Goal: Information Seeking & Learning: Learn about a topic

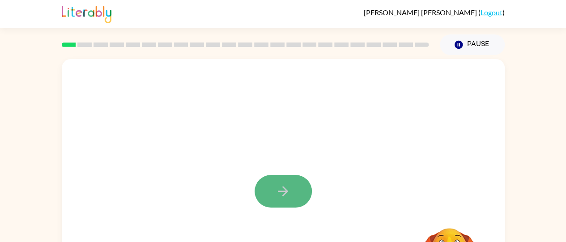
click at [270, 204] on button "button" at bounding box center [283, 191] width 57 height 33
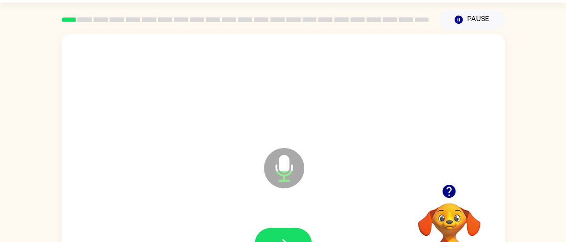
scroll to position [37, 0]
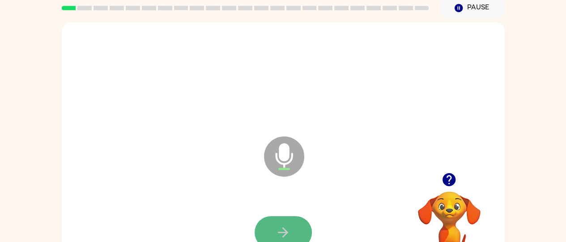
click at [281, 223] on button "button" at bounding box center [283, 232] width 57 height 33
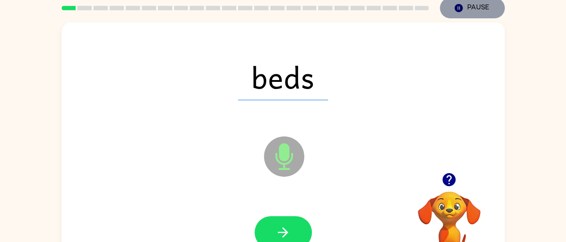
click at [483, 7] on button "Pause Pause" at bounding box center [472, 8] width 65 height 21
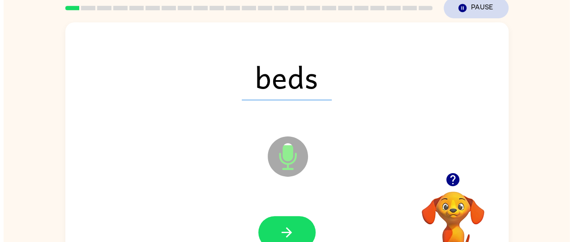
scroll to position [0, 0]
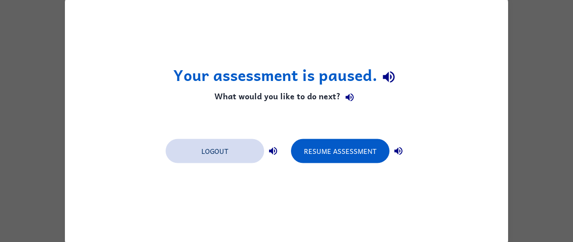
click at [241, 148] on button "Logout" at bounding box center [215, 151] width 99 height 24
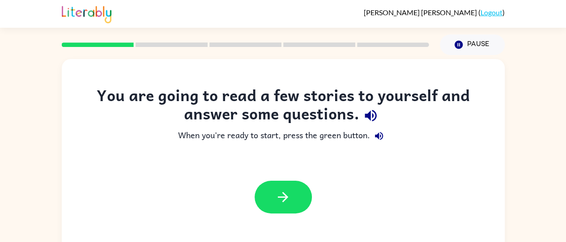
drag, startPoint x: 0, startPoint y: 0, endPoint x: 461, endPoint y: 206, distance: 504.9
click at [461, 206] on div "You are going to read a few stories to yourself and answer some questions. When…" at bounding box center [283, 185] width 566 height 260
drag, startPoint x: 274, startPoint y: 189, endPoint x: 191, endPoint y: 172, distance: 84.8
click at [191, 172] on div at bounding box center [283, 197] width 443 height 51
click at [370, 113] on icon "button" at bounding box center [371, 116] width 12 height 12
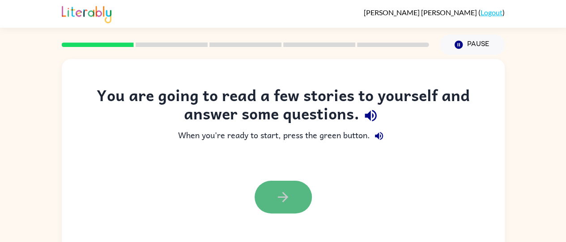
click at [258, 196] on button "button" at bounding box center [283, 197] width 57 height 33
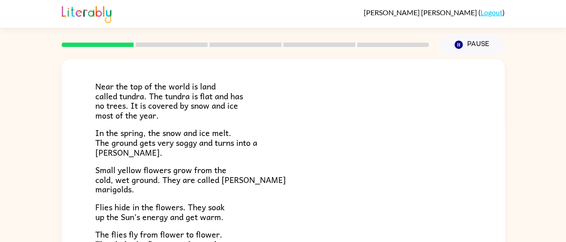
scroll to position [54, 0]
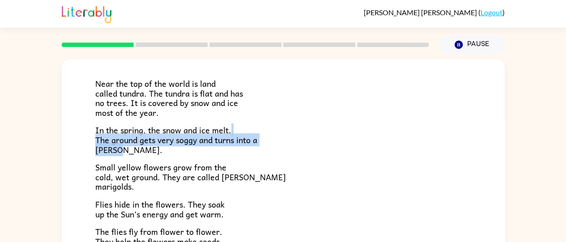
drag, startPoint x: 497, startPoint y: 131, endPoint x: 496, endPoint y: 150, distance: 18.8
click at [496, 150] on div "Tundra Near the top of the world is land called tundra. The tundra is flat and …" at bounding box center [283, 202] width 443 height 394
click at [396, 138] on p "In the spring, the snow and ice melt. The ground gets very soggy and turns into…" at bounding box center [283, 139] width 376 height 29
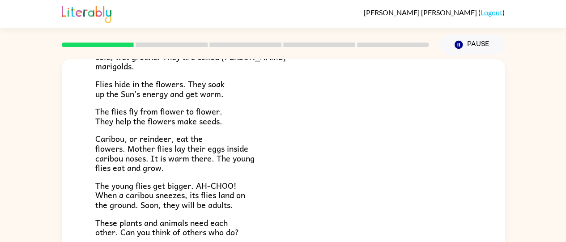
scroll to position [184, 0]
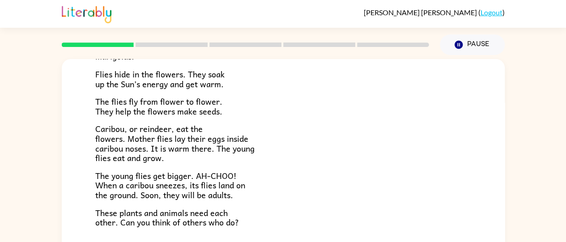
click at [142, 133] on span "Caribou, or reindeer, eat the flowers. Mother flies lay their eggs inside carib…" at bounding box center [174, 143] width 159 height 42
click at [129, 145] on span "Caribou, or reindeer, eat the flowers. Mother flies lay their eggs inside carib…" at bounding box center [174, 143] width 159 height 42
click at [222, 181] on span "The young flies get bigger. AH-CHOO! When a caribou sneezes, its flies land on …" at bounding box center [170, 185] width 150 height 32
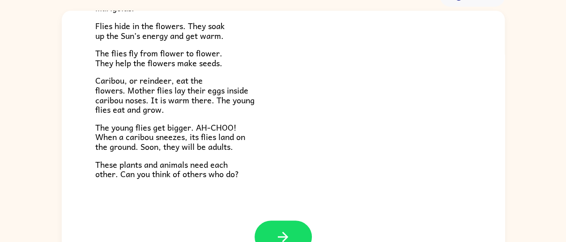
scroll to position [73, 0]
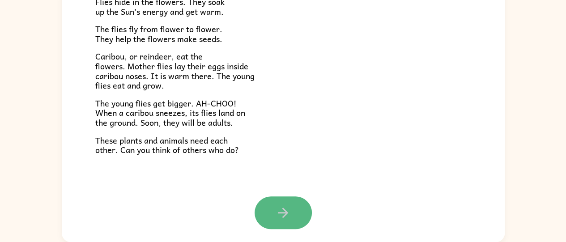
click at [279, 220] on icon "button" at bounding box center [283, 213] width 16 height 16
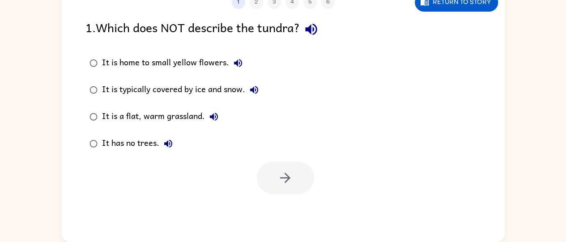
scroll to position [0, 0]
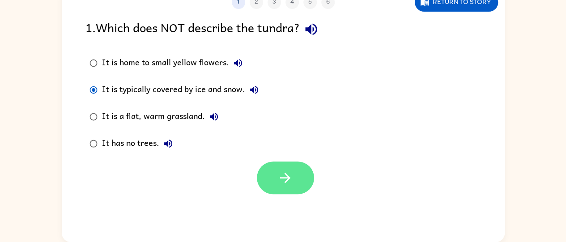
click at [284, 162] on button "button" at bounding box center [285, 178] width 57 height 33
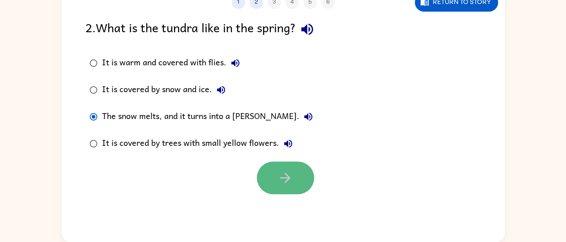
click at [283, 171] on icon "button" at bounding box center [286, 178] width 16 height 16
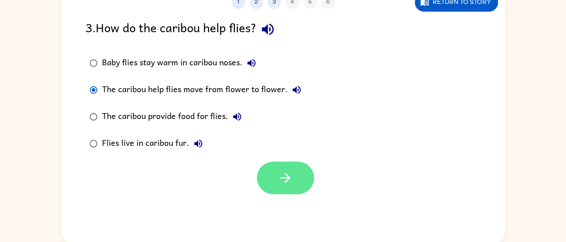
click at [283, 169] on button "button" at bounding box center [285, 178] width 57 height 33
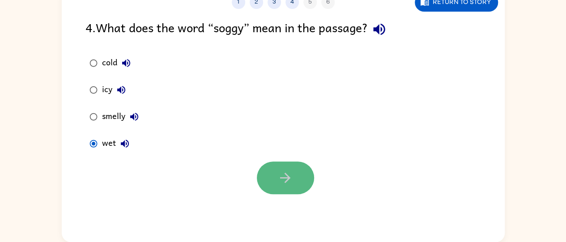
click at [276, 171] on button "button" at bounding box center [285, 178] width 57 height 33
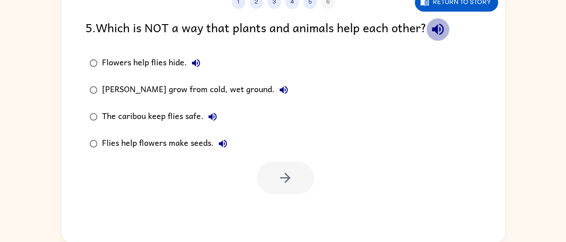
click at [442, 35] on icon "button" at bounding box center [438, 29] width 16 height 16
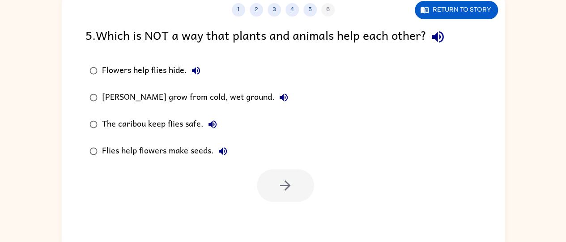
scroll to position [63, 0]
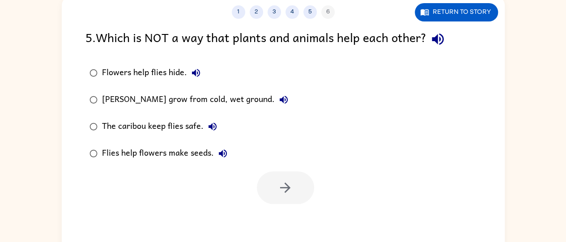
click at [102, 116] on label "The caribou keep flies safe." at bounding box center [189, 126] width 217 height 27
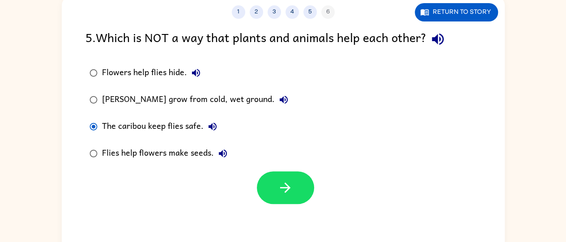
drag, startPoint x: 192, startPoint y: 230, endPoint x: 125, endPoint y: 190, distance: 77.9
click at [125, 190] on div at bounding box center [283, 185] width 443 height 37
click at [117, 186] on div at bounding box center [283, 185] width 443 height 37
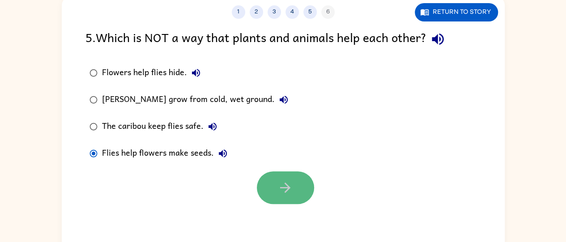
click at [292, 182] on icon "button" at bounding box center [286, 188] width 16 height 16
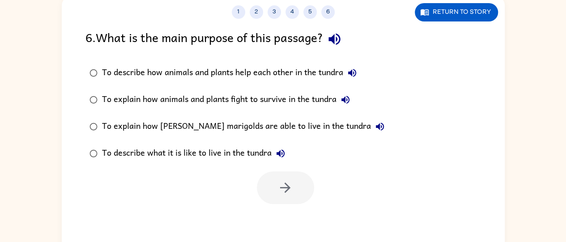
click at [339, 40] on icon "button" at bounding box center [335, 40] width 12 height 12
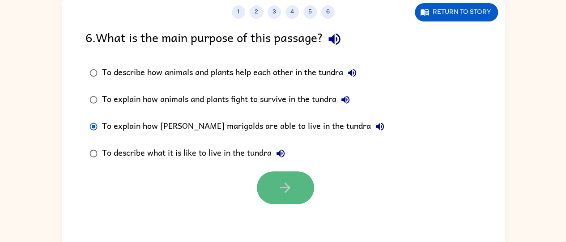
click at [279, 192] on icon "button" at bounding box center [286, 188] width 16 height 16
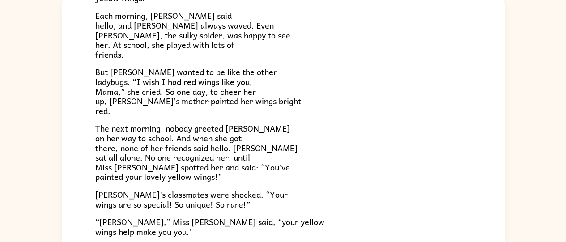
scroll to position [120, 0]
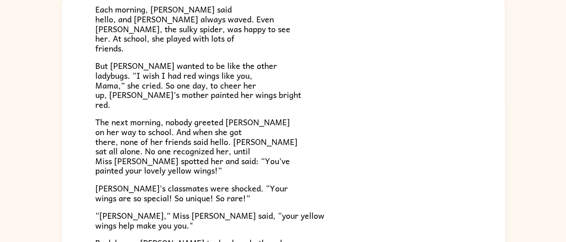
click at [151, 140] on span "The next morning, nobody greeted [PERSON_NAME] on her way to school. And when s…" at bounding box center [196, 146] width 202 height 61
click at [230, 166] on span "The next morning, nobody greeted [PERSON_NAME] on her way to school. And when s…" at bounding box center [196, 146] width 202 height 61
click at [436, 114] on div "Lily the ladybug was a special bug. Unlike all her friends, she had bright yell…" at bounding box center [283, 111] width 376 height 366
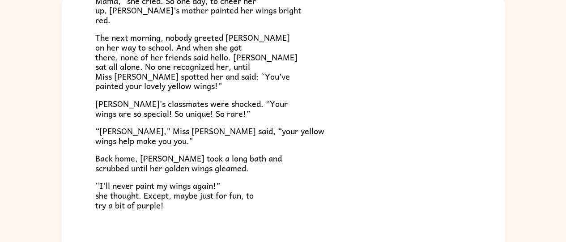
scroll to position [250, 0]
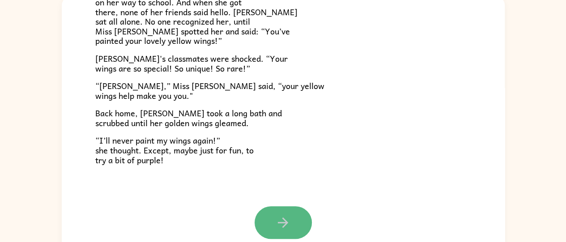
click at [287, 210] on button "button" at bounding box center [283, 222] width 57 height 33
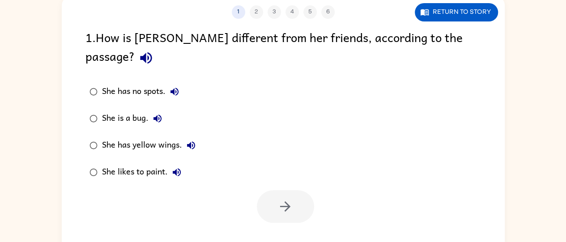
scroll to position [0, 0]
click at [154, 50] on icon "button" at bounding box center [146, 58] width 16 height 16
click at [82, 132] on label "She has yellow wings." at bounding box center [143, 145] width 124 height 27
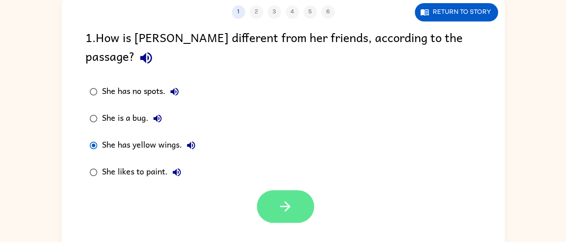
drag, startPoint x: 270, startPoint y: 184, endPoint x: 261, endPoint y: 187, distance: 9.3
click at [261, 190] on button "button" at bounding box center [285, 206] width 57 height 33
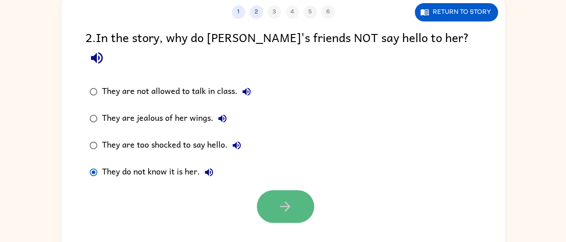
click at [284, 199] on icon "button" at bounding box center [286, 207] width 16 height 16
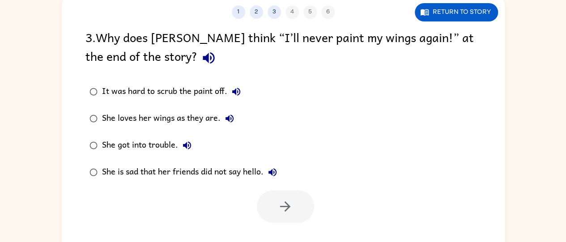
click at [201, 64] on icon "button" at bounding box center [209, 58] width 16 height 16
click at [127, 86] on div "It was hard to scrub the paint off." at bounding box center [173, 92] width 143 height 18
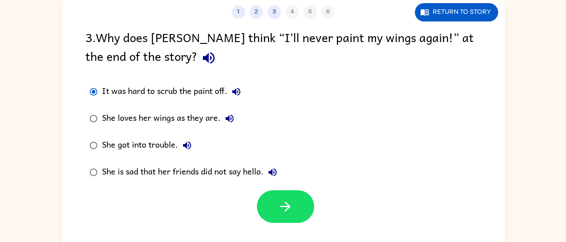
click at [198, 118] on div "She loves her wings as they are." at bounding box center [170, 119] width 137 height 18
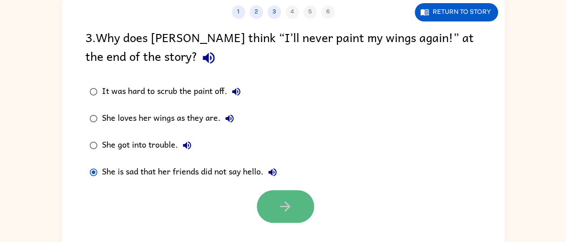
click at [270, 195] on button "button" at bounding box center [285, 206] width 57 height 33
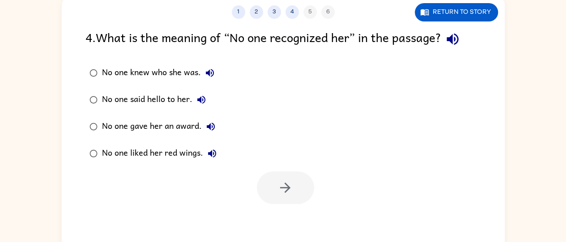
click at [454, 36] on icon "button" at bounding box center [453, 39] width 16 height 16
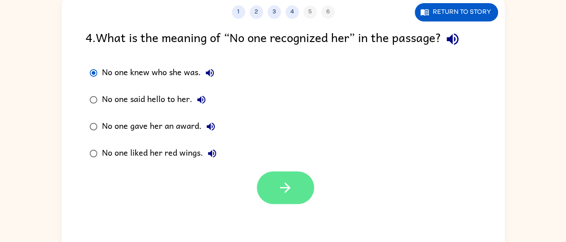
click at [309, 183] on button "button" at bounding box center [285, 187] width 57 height 33
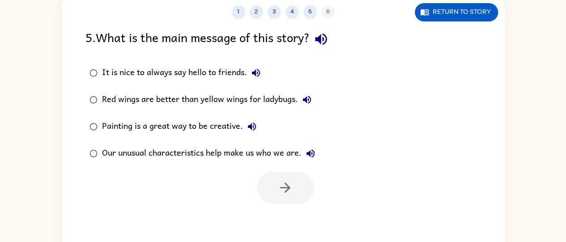
click at [329, 34] on icon "button" at bounding box center [321, 39] width 16 height 16
click at [328, 34] on icon "button" at bounding box center [321, 39] width 16 height 16
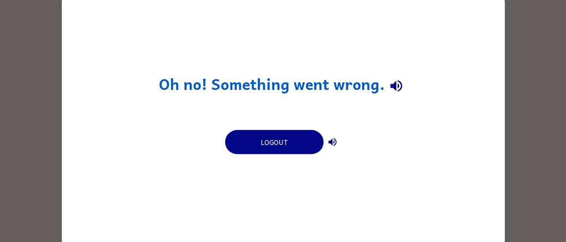
drag, startPoint x: 501, startPoint y: 75, endPoint x: 494, endPoint y: 77, distance: 6.5
click at [494, 77] on div "Oh no! Something went wrong. Logout" at bounding box center [283, 121] width 443 height 256
click at [392, 87] on icon "button" at bounding box center [396, 87] width 12 height 12
click at [331, 145] on icon "button" at bounding box center [332, 142] width 11 height 11
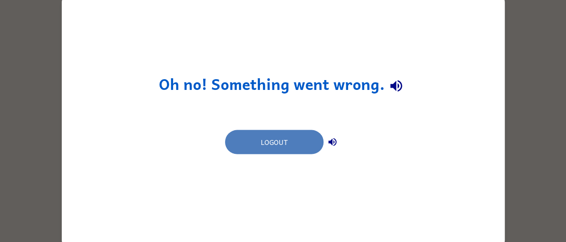
click at [280, 142] on button "Logout" at bounding box center [274, 142] width 99 height 24
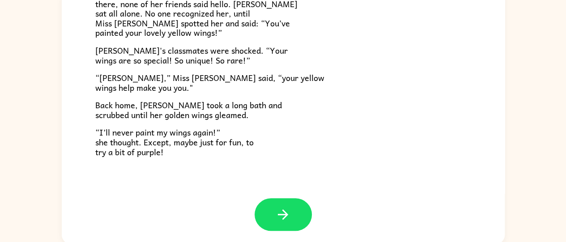
scroll to position [73, 0]
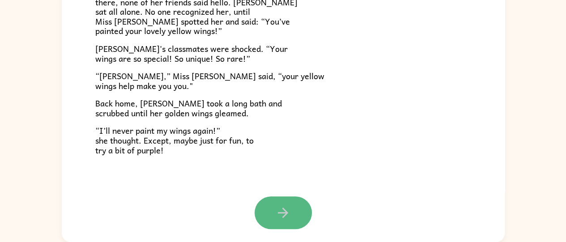
click at [283, 201] on button "button" at bounding box center [283, 213] width 57 height 33
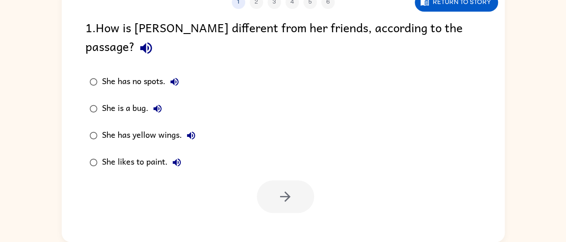
scroll to position [0, 0]
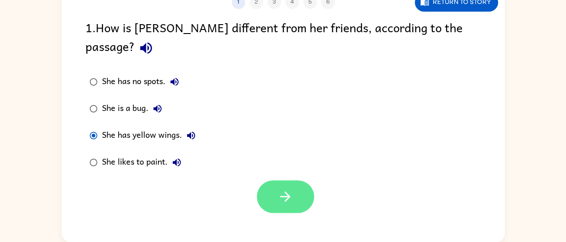
click at [268, 180] on button "button" at bounding box center [285, 196] width 57 height 33
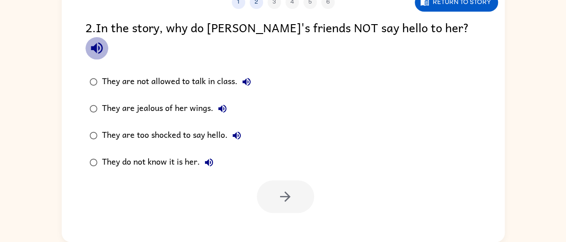
click at [103, 43] on icon "button" at bounding box center [97, 49] width 12 height 12
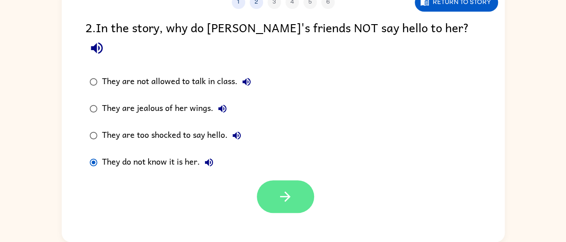
click at [290, 189] on icon "button" at bounding box center [286, 197] width 16 height 16
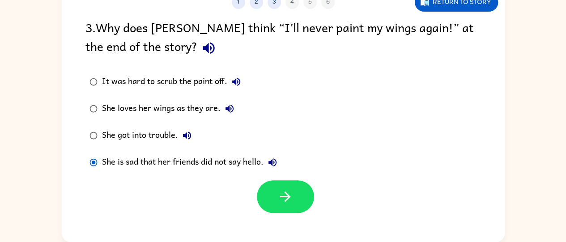
click at [293, 174] on div "It was hard to scrub the paint off. She loves her wings as they are. She got in…" at bounding box center [190, 122] width 208 height 107
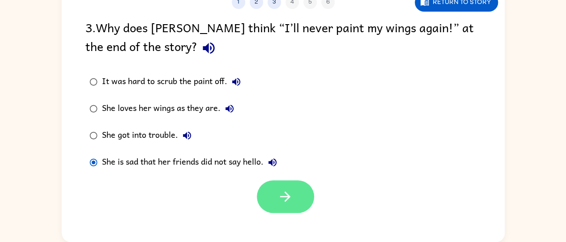
click at [290, 190] on icon "button" at bounding box center [286, 197] width 16 height 16
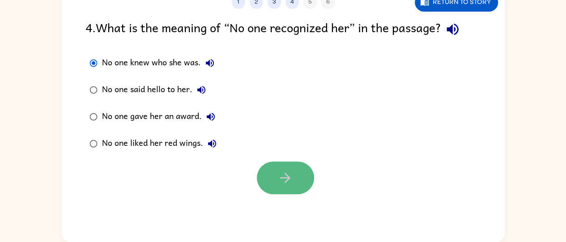
click at [285, 185] on icon "button" at bounding box center [286, 178] width 16 height 16
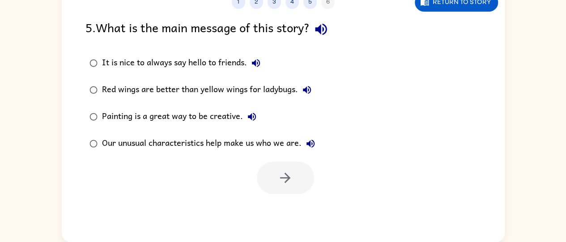
click at [324, 23] on icon "button" at bounding box center [321, 29] width 16 height 16
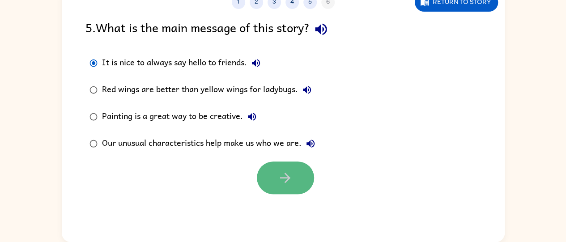
click at [287, 190] on button "button" at bounding box center [285, 178] width 57 height 33
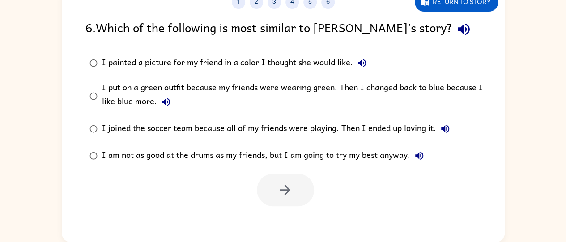
click at [363, 58] on icon "button" at bounding box center [362, 63] width 11 height 11
click at [169, 101] on icon "button" at bounding box center [166, 102] width 11 height 11
click at [443, 130] on icon "button" at bounding box center [446, 129] width 8 height 8
click at [425, 155] on icon "button" at bounding box center [419, 155] width 11 height 11
click at [96, 111] on label "I put on a green outfit because my friends were wearing green. Then I changed b…" at bounding box center [289, 96] width 417 height 39
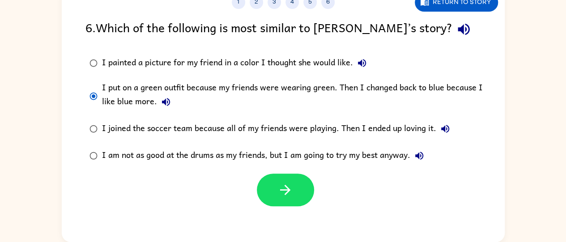
click at [249, 179] on div at bounding box center [283, 187] width 443 height 37
click at [267, 193] on button "button" at bounding box center [285, 190] width 57 height 33
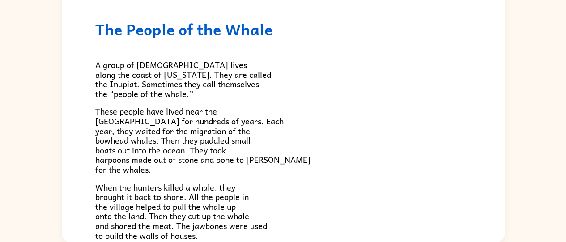
click at [267, 193] on p "When the hunters killed a whale, they brought it back to shore. All the people …" at bounding box center [283, 212] width 376 height 58
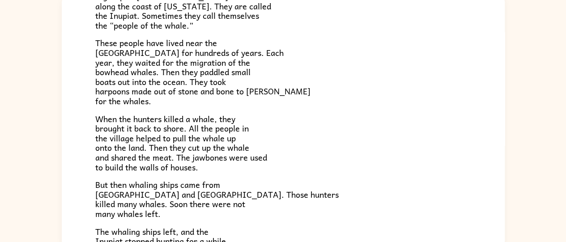
scroll to position [90, 0]
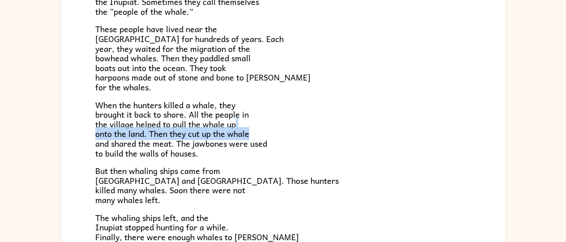
drag, startPoint x: 510, startPoint y: 126, endPoint x: 510, endPoint y: 135, distance: 9.4
click at [510, 135] on div "The People of the Whale A group of [DEMOGRAPHIC_DATA] lives along the coast of …" at bounding box center [283, 120] width 566 height 260
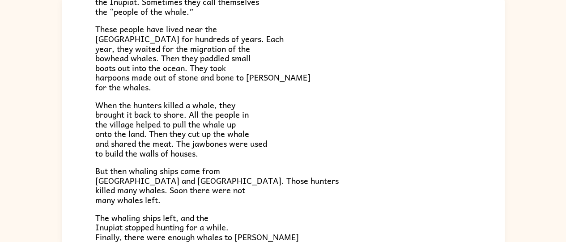
click at [434, 167] on p "But then whaling ships came from [GEOGRAPHIC_DATA] and [GEOGRAPHIC_DATA]. Those…" at bounding box center [283, 185] width 376 height 39
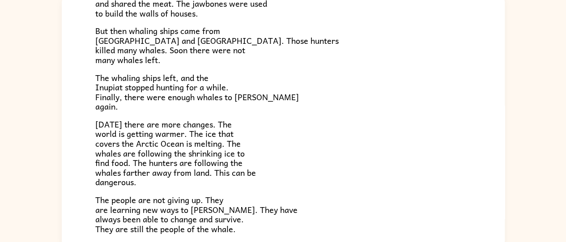
scroll to position [302, 0]
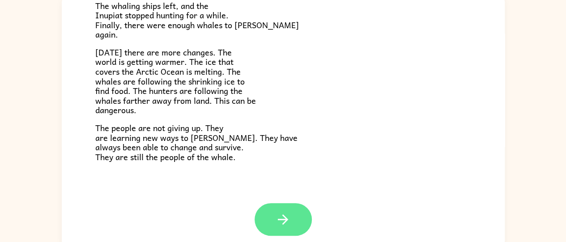
click at [275, 215] on icon "button" at bounding box center [283, 220] width 16 height 16
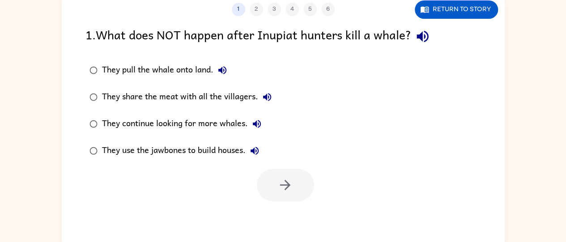
scroll to position [0, 0]
click at [425, 42] on icon "button" at bounding box center [423, 37] width 16 height 16
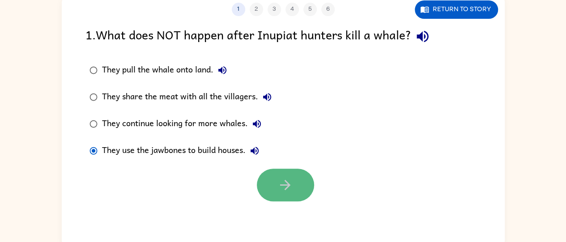
click at [296, 174] on button "button" at bounding box center [285, 185] width 57 height 33
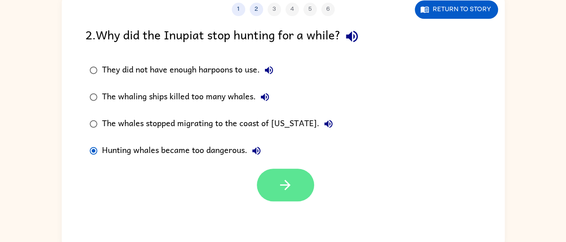
click at [274, 182] on button "button" at bounding box center [285, 185] width 57 height 33
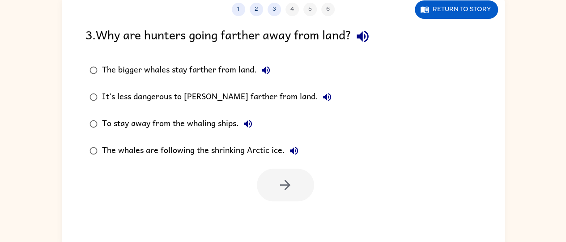
click at [376, 28] on div "3 . Why are hunters going farther away from land?" at bounding box center [284, 36] width 396 height 23
click at [362, 33] on icon "button" at bounding box center [363, 37] width 16 height 16
click at [322, 99] on icon "button" at bounding box center [327, 97] width 11 height 11
click at [243, 119] on icon "button" at bounding box center [248, 124] width 11 height 11
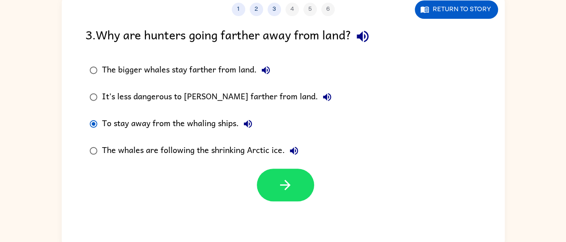
click at [290, 141] on label "The whales are following the shrinking Arctic ice." at bounding box center [211, 150] width 260 height 27
click at [290, 149] on icon "button" at bounding box center [294, 151] width 11 height 11
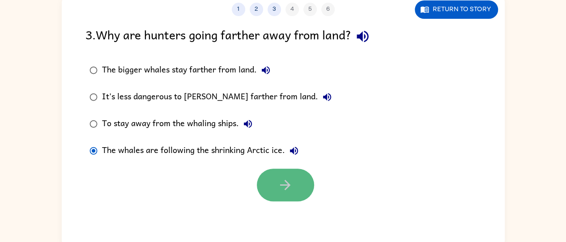
click at [285, 177] on icon "button" at bounding box center [286, 185] width 16 height 16
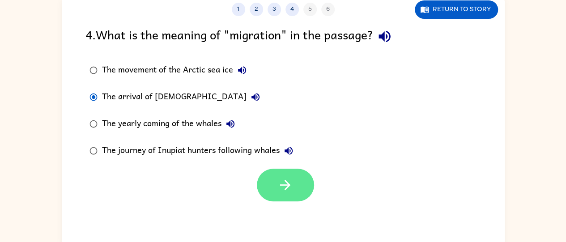
click at [304, 183] on button "button" at bounding box center [285, 185] width 57 height 33
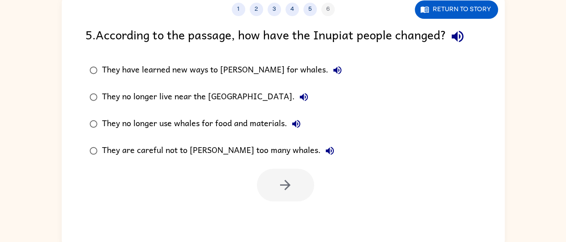
click at [463, 40] on icon "button" at bounding box center [458, 37] width 16 height 16
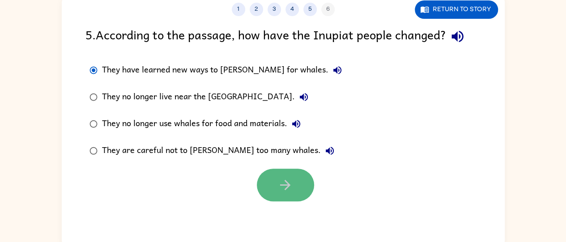
click at [292, 189] on icon "button" at bounding box center [286, 185] width 16 height 16
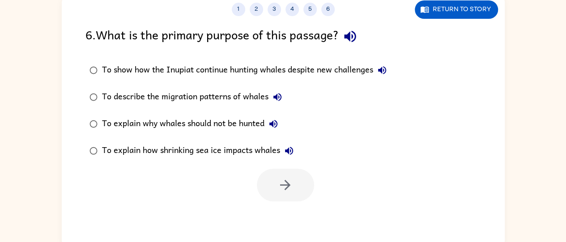
click at [343, 36] on button "button" at bounding box center [350, 36] width 23 height 23
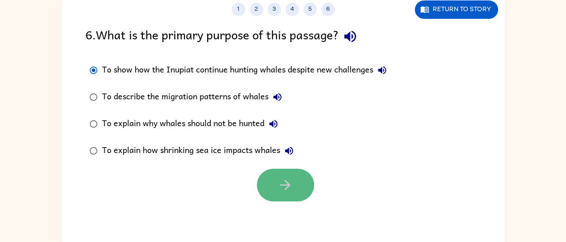
click at [274, 182] on button "button" at bounding box center [285, 185] width 57 height 33
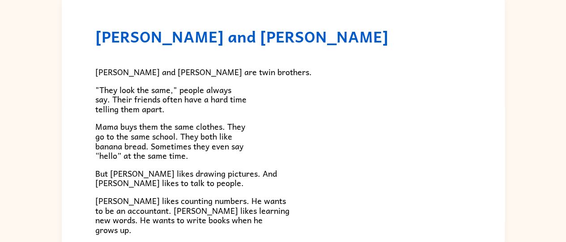
click at [565, 62] on div "[PERSON_NAME] and [PERSON_NAME] and [PERSON_NAME] are twin brothers. "They look…" at bounding box center [283, 120] width 566 height 260
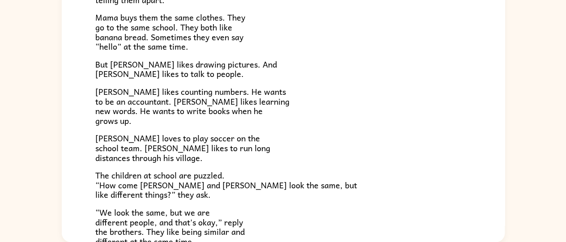
scroll to position [103, 0]
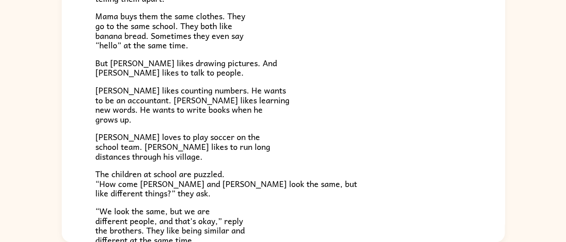
drag, startPoint x: 496, startPoint y: 124, endPoint x: 500, endPoint y: 137, distance: 13.5
click at [500, 137] on div "[PERSON_NAME] and [PERSON_NAME] and [PERSON_NAME] are twin brothers. "They look…" at bounding box center [283, 115] width 443 height 256
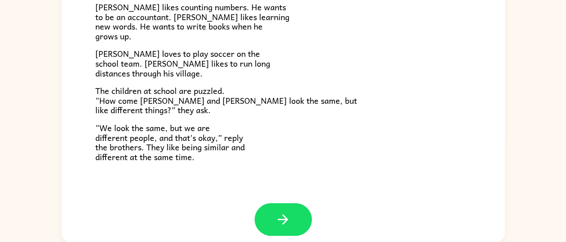
scroll to position [193, 0]
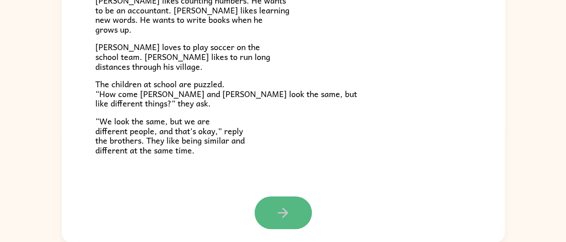
click at [279, 211] on icon "button" at bounding box center [283, 213] width 16 height 16
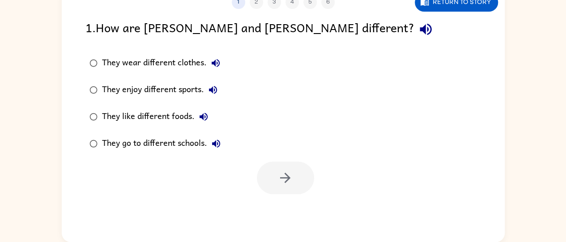
scroll to position [0, 0]
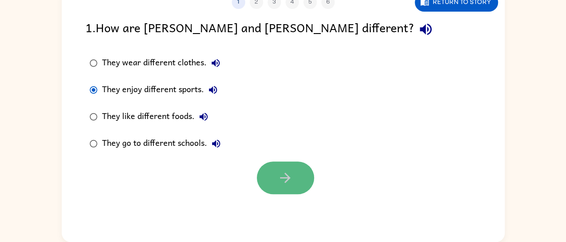
click at [279, 172] on icon "button" at bounding box center [286, 178] width 16 height 16
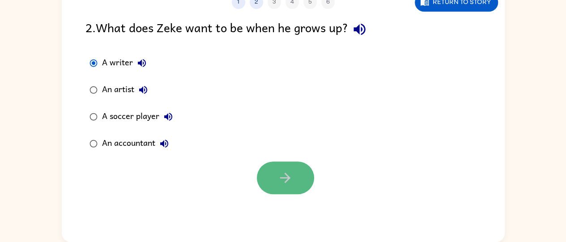
click at [285, 173] on icon "button" at bounding box center [286, 178] width 16 height 16
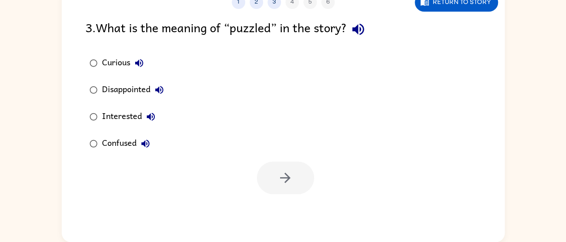
click at [103, 113] on label "Interested" at bounding box center [127, 116] width 92 height 27
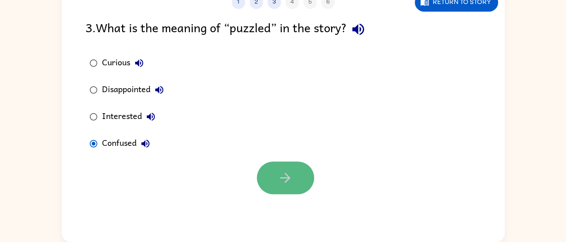
click at [268, 171] on button "button" at bounding box center [285, 178] width 57 height 33
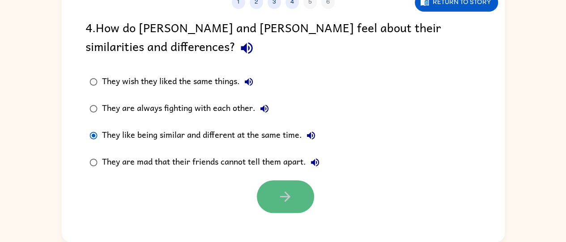
click at [307, 189] on button "button" at bounding box center [285, 196] width 57 height 33
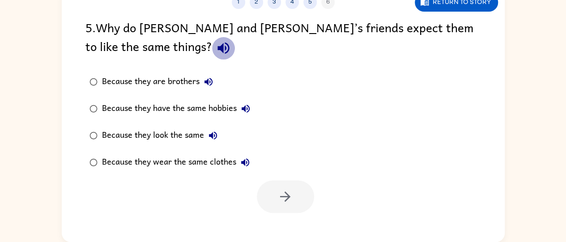
click at [216, 55] on icon "button" at bounding box center [224, 48] width 16 height 16
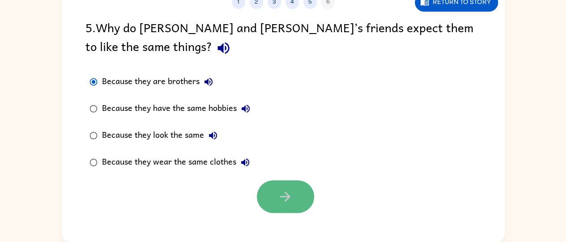
click at [307, 203] on button "button" at bounding box center [285, 196] width 57 height 33
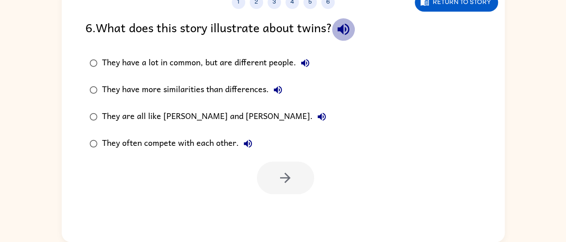
click at [341, 33] on icon "button" at bounding box center [344, 29] width 16 height 16
click at [301, 68] on icon "button" at bounding box center [305, 63] width 11 height 11
click at [272, 87] on button "They have more similarities than differences." at bounding box center [278, 90] width 18 height 18
click at [317, 111] on icon "button" at bounding box center [322, 116] width 11 height 11
click at [249, 144] on icon "button" at bounding box center [248, 144] width 8 height 8
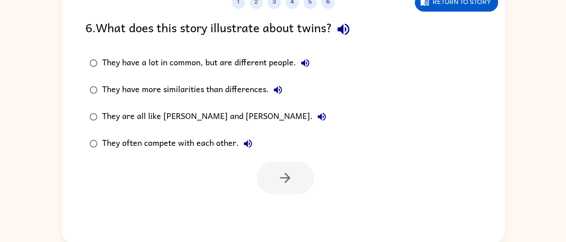
click at [317, 114] on icon "button" at bounding box center [322, 116] width 11 height 11
click at [298, 185] on div at bounding box center [285, 178] width 57 height 33
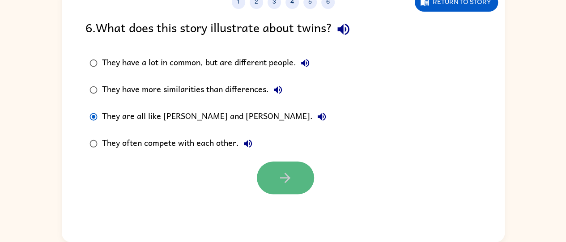
click at [271, 163] on button "button" at bounding box center [285, 178] width 57 height 33
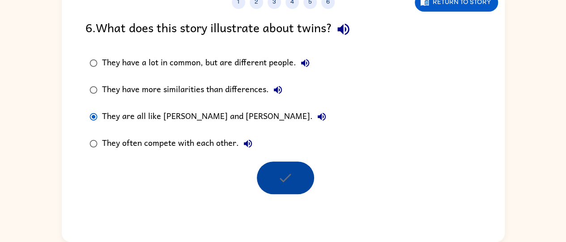
scroll to position [56, 0]
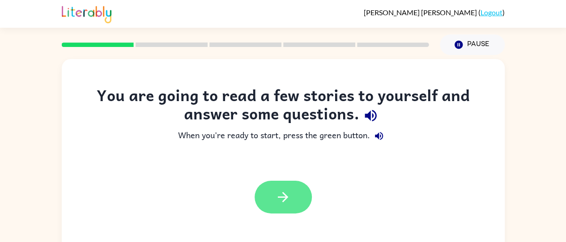
click at [294, 195] on button "button" at bounding box center [283, 197] width 57 height 33
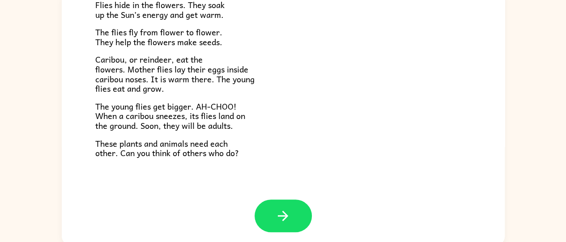
scroll to position [73, 0]
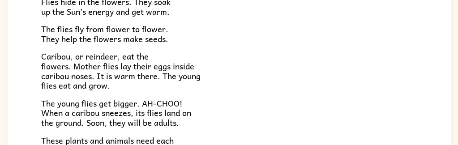
click at [270, 68] on p "Caribou, or reindeer, eat the flowers. Mother flies lay their eggs inside carib…" at bounding box center [229, 70] width 376 height 39
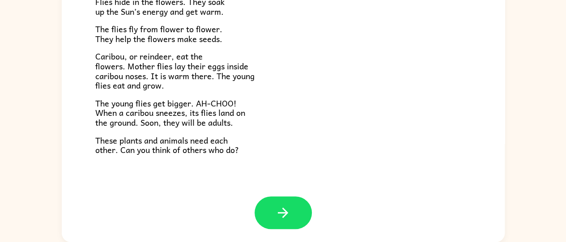
click at [218, 151] on span "These plants and animals need each other. Can you think of others who do?" at bounding box center [167, 145] width 144 height 23
drag, startPoint x: 233, startPoint y: 152, endPoint x: 203, endPoint y: 157, distance: 30.5
click at [275, 209] on icon "button" at bounding box center [283, 213] width 16 height 16
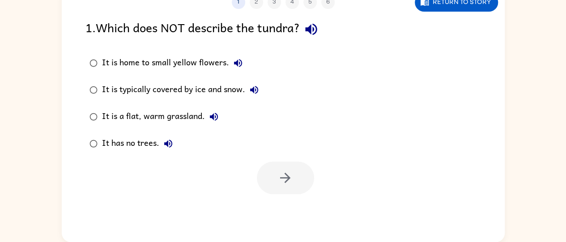
scroll to position [0, 0]
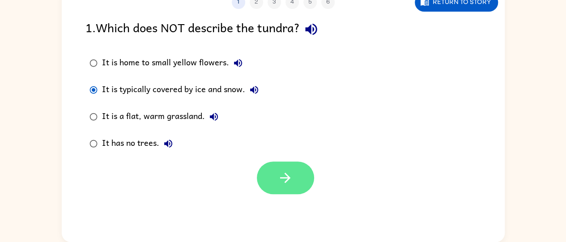
click at [277, 167] on button "button" at bounding box center [285, 178] width 57 height 33
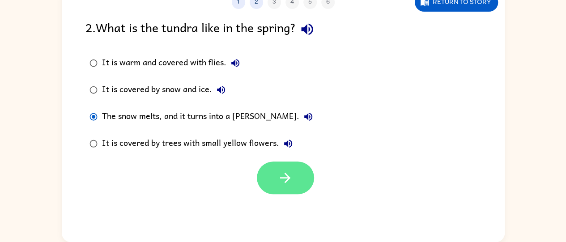
click at [287, 178] on icon "button" at bounding box center [285, 178] width 10 height 10
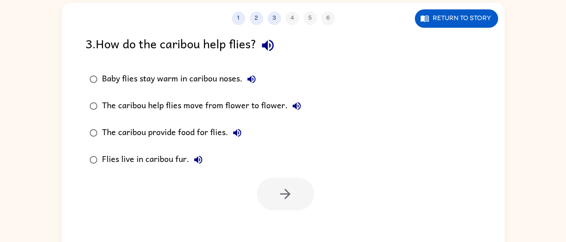
scroll to position [68, 0]
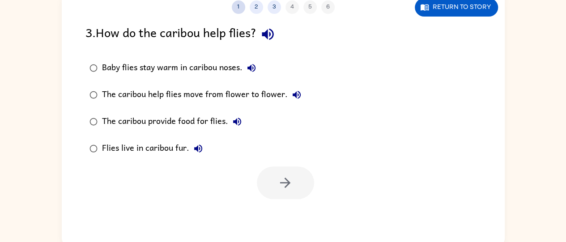
click at [239, 13] on button "1" at bounding box center [238, 6] width 13 height 13
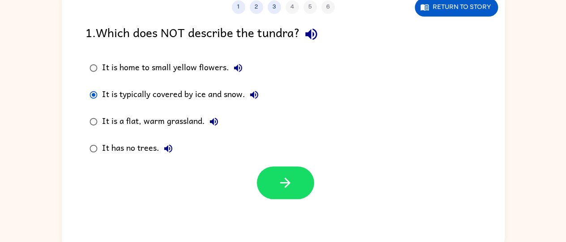
click at [262, 10] on div "1 2 3 4 5 6" at bounding box center [283, 6] width 443 height 13
click at [260, 11] on button "2" at bounding box center [256, 6] width 13 height 13
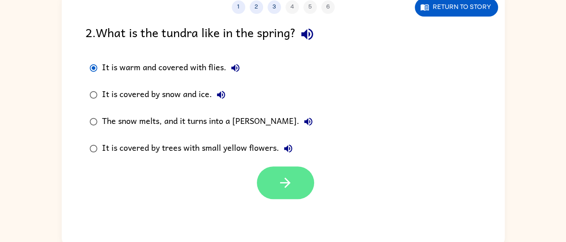
click at [292, 177] on icon "button" at bounding box center [286, 183] width 16 height 16
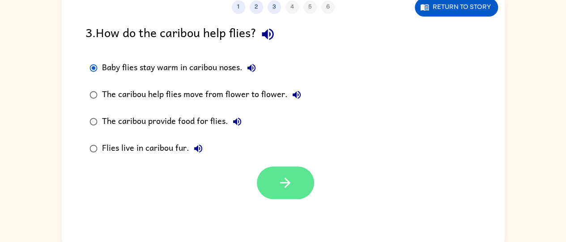
click at [277, 192] on button "button" at bounding box center [285, 183] width 57 height 33
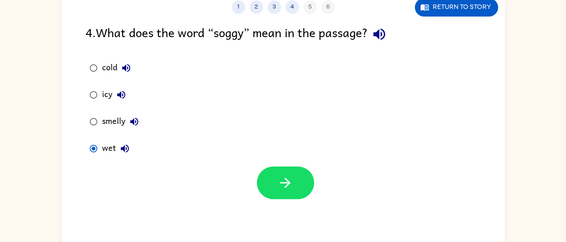
click at [124, 150] on icon "button" at bounding box center [125, 148] width 11 height 11
click at [141, 122] on button "smelly" at bounding box center [134, 122] width 18 height 18
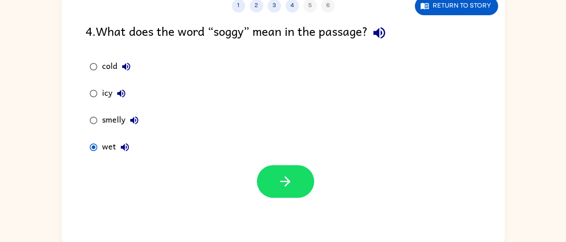
click at [127, 97] on button "icy" at bounding box center [121, 94] width 18 height 18
click at [133, 66] on button "cold" at bounding box center [126, 67] width 18 height 18
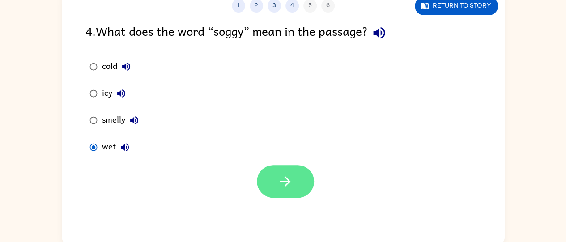
click at [289, 187] on icon "button" at bounding box center [286, 182] width 16 height 16
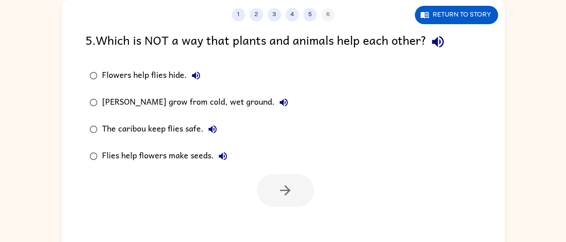
scroll to position [65, 0]
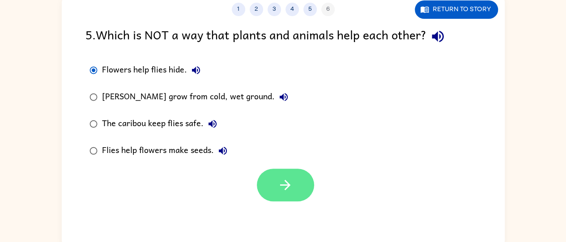
click at [276, 193] on button "button" at bounding box center [285, 185] width 57 height 33
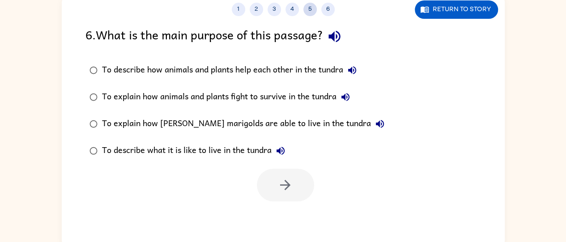
click at [310, 11] on button "5" at bounding box center [310, 9] width 13 height 13
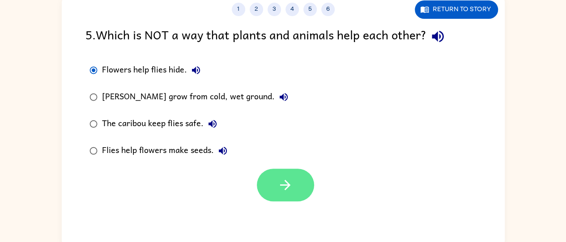
click at [293, 187] on button "button" at bounding box center [285, 185] width 57 height 33
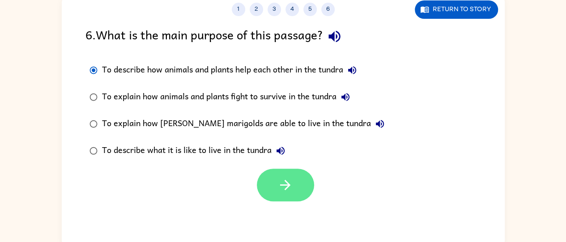
click at [274, 187] on button "button" at bounding box center [285, 185] width 57 height 33
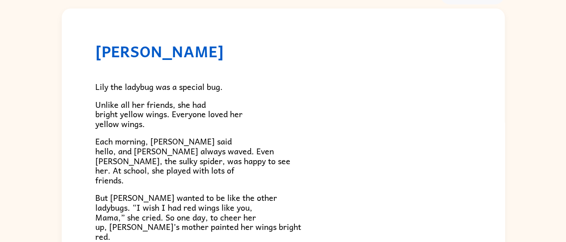
scroll to position [2, 0]
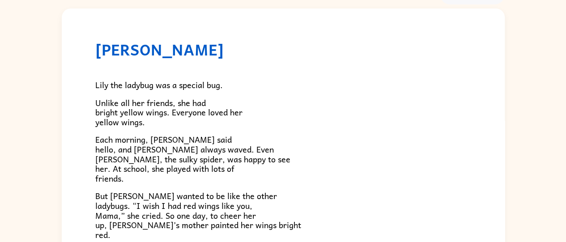
click at [317, 171] on p "Each morning, [PERSON_NAME] said hello, and [PERSON_NAME] always waved. Even [P…" at bounding box center [283, 159] width 376 height 48
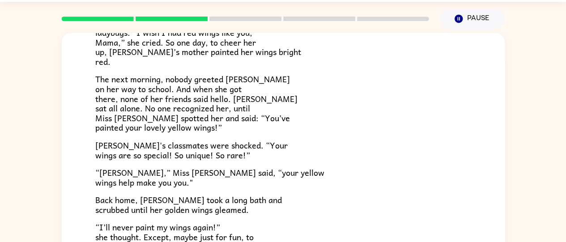
scroll to position [250, 0]
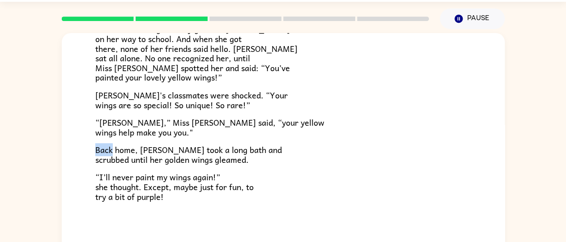
click at [453, 163] on p "Back home, [PERSON_NAME] took a long bath and scrubbed until her golden wings g…" at bounding box center [283, 154] width 376 height 19
click at [21, 182] on div "Lily Ladybug Lily the ladybug was a special bug. Unlike all her friends, she ha…" at bounding box center [283, 159] width 566 height 260
drag, startPoint x: 253, startPoint y: 189, endPoint x: 271, endPoint y: 187, distance: 18.6
click at [271, 187] on p "“I’ll never paint my wings again!” she thought. Except, maybe just for fun, to …" at bounding box center [283, 186] width 376 height 29
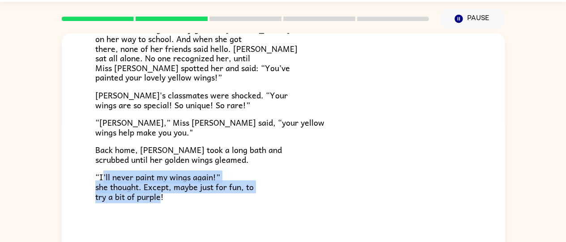
drag, startPoint x: 160, startPoint y: 198, endPoint x: 112, endPoint y: 129, distance: 84.0
click at [111, 158] on div "Lily the ladybug was a special bug. Unlike all her friends, she had bright yell…" at bounding box center [283, 18] width 376 height 366
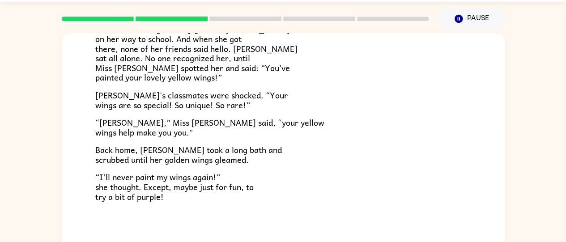
click at [246, 203] on div "Lily Ladybug Lily the ladybug was a special bug. Unlike all her friends, she ha…" at bounding box center [283, 13] width 443 height 460
click at [370, 124] on p "“[PERSON_NAME],” Miss [PERSON_NAME] said, “your yellow wings help make you you."" at bounding box center [283, 127] width 376 height 19
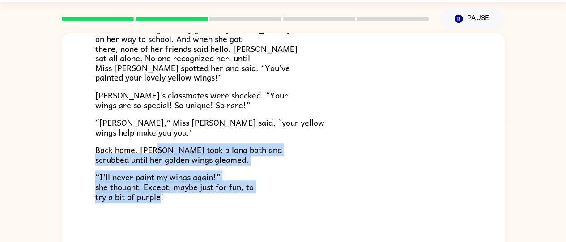
drag, startPoint x: 159, startPoint y: 198, endPoint x: 152, endPoint y: 142, distance: 56.4
click at [152, 142] on div "Lily the ladybug was a special bug. Unlike all her friends, she had bright yell…" at bounding box center [283, 18] width 376 height 366
click at [292, 189] on p "“I’ll never paint my wings again!” she thought. Except, maybe just for fun, to …" at bounding box center [283, 186] width 376 height 29
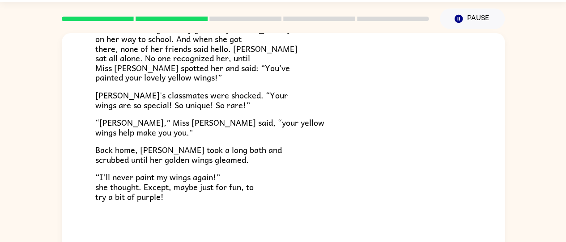
click at [164, 198] on p "“I’ll never paint my wings again!” she thought. Except, maybe just for fun, to …" at bounding box center [283, 186] width 376 height 29
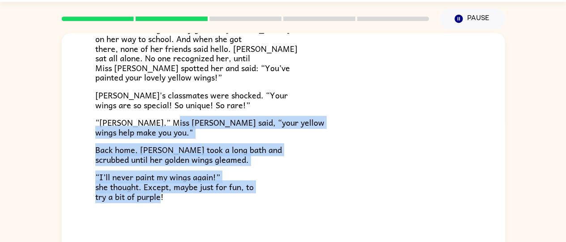
drag, startPoint x: 160, startPoint y: 198, endPoint x: 162, endPoint y: 115, distance: 82.9
click at [162, 115] on div "Lily the ladybug was a special bug. Unlike all her friends, she had bright yell…" at bounding box center [283, 18] width 376 height 366
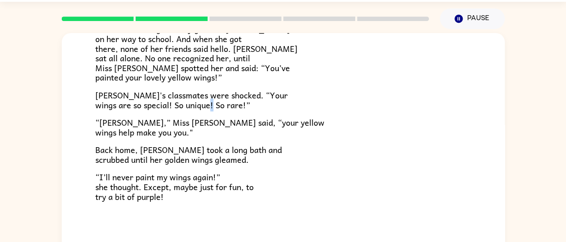
click at [242, 100] on span "[PERSON_NAME]'s classmates were shocked. “Your wings are so special! So unique!…" at bounding box center [191, 100] width 193 height 23
click at [267, 105] on p "[PERSON_NAME]'s classmates were shocked. “Your wings are so special! So unique!…" at bounding box center [283, 99] width 376 height 19
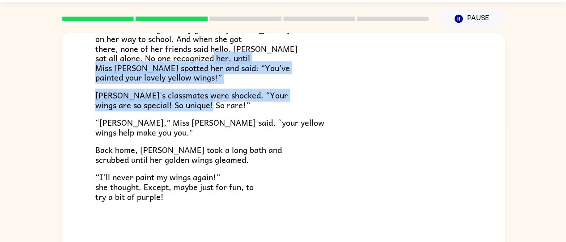
drag, startPoint x: 245, startPoint y: 104, endPoint x: 112, endPoint y: 40, distance: 148.2
click at [111, 41] on div "Lily the ladybug was a special bug. Unlike all her friends, she had bright yell…" at bounding box center [283, 18] width 376 height 366
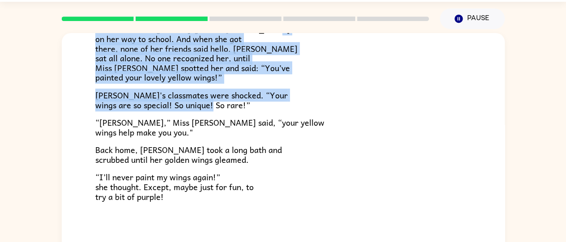
click at [115, 39] on span "The next morning, nobody greeted [PERSON_NAME] on her way to school. And when s…" at bounding box center [196, 52] width 202 height 61
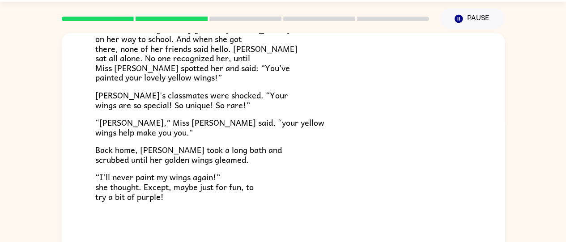
scroll to position [73, 0]
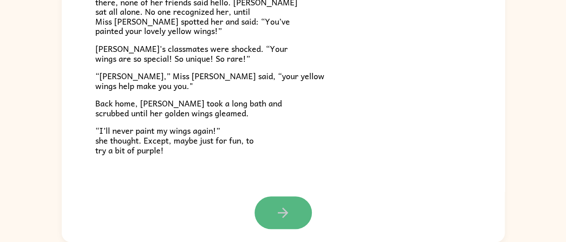
click at [283, 200] on button "button" at bounding box center [283, 213] width 57 height 33
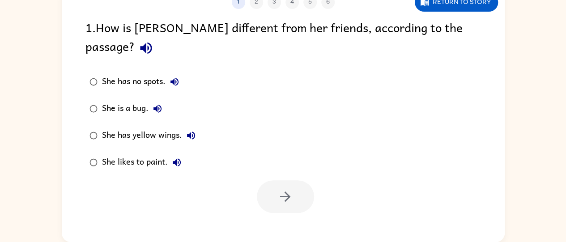
scroll to position [0, 0]
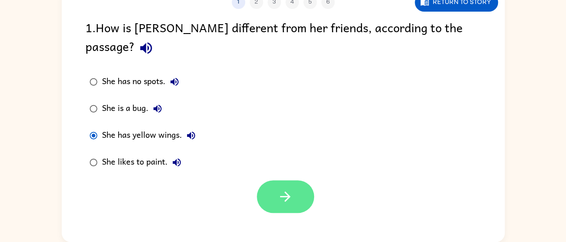
click at [290, 189] on icon "button" at bounding box center [286, 197] width 16 height 16
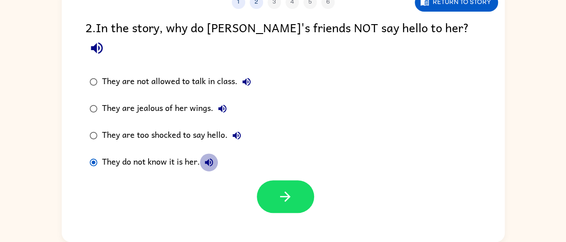
click at [211, 157] on icon "button" at bounding box center [209, 162] width 11 height 11
click at [239, 130] on icon "button" at bounding box center [237, 135] width 11 height 11
click at [221, 105] on icon "button" at bounding box center [223, 109] width 8 height 8
click at [249, 77] on icon "button" at bounding box center [246, 82] width 11 height 11
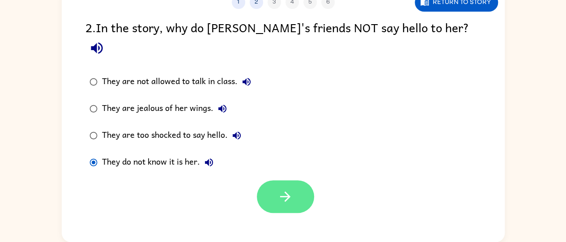
click at [275, 180] on button "button" at bounding box center [285, 196] width 57 height 33
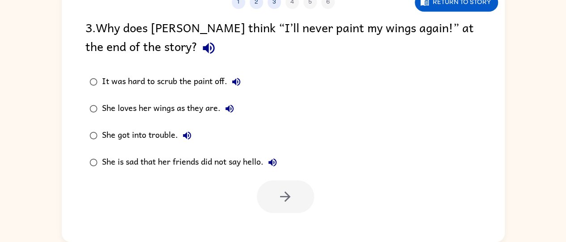
click at [238, 82] on icon "button" at bounding box center [236, 82] width 8 height 8
click at [230, 108] on icon "button" at bounding box center [229, 108] width 11 height 11
click at [188, 137] on icon "button" at bounding box center [187, 135] width 11 height 11
click at [278, 163] on icon "button" at bounding box center [272, 162] width 11 height 11
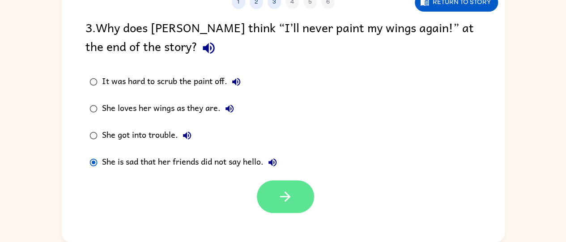
click at [270, 205] on button "button" at bounding box center [285, 196] width 57 height 33
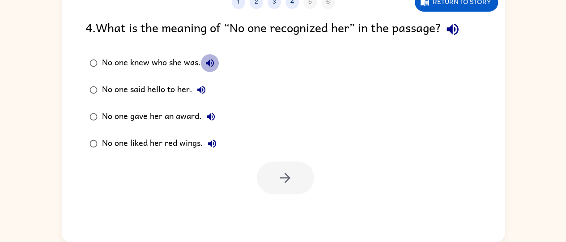
click at [214, 61] on icon "button" at bounding box center [210, 63] width 11 height 11
click at [200, 92] on icon "button" at bounding box center [201, 90] width 8 height 8
click at [213, 115] on icon "button" at bounding box center [211, 117] width 8 height 8
click at [206, 141] on button "No one liked her red wings." at bounding box center [212, 144] width 18 height 18
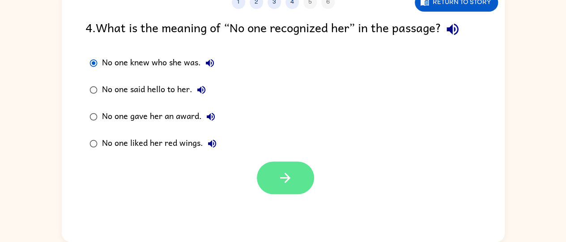
click at [278, 179] on icon "button" at bounding box center [286, 178] width 16 height 16
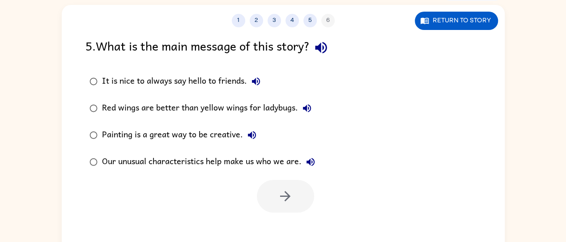
scroll to position [60, 0]
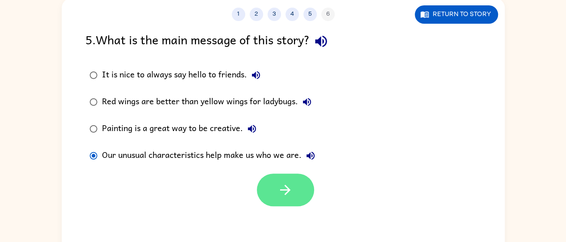
click at [266, 199] on button "button" at bounding box center [285, 190] width 57 height 33
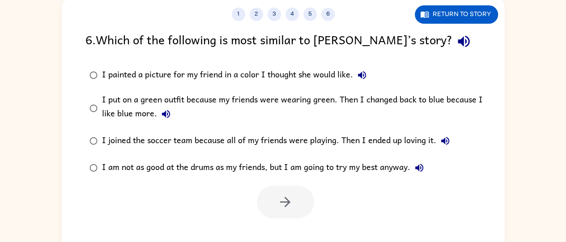
click at [203, 78] on div "I painted a picture for my friend in a color I thought she would like." at bounding box center [236, 75] width 269 height 18
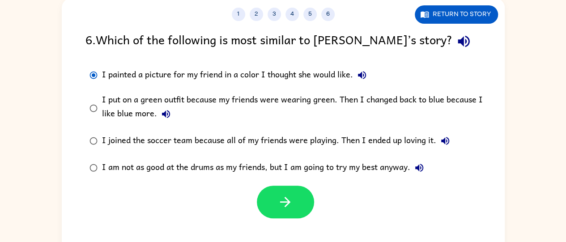
click at [145, 77] on div "I painted a picture for my friend in a color I thought she would like." at bounding box center [236, 75] width 269 height 18
drag, startPoint x: 107, startPoint y: 62, endPoint x: 107, endPoint y: 69, distance: 6.7
click at [107, 67] on label "I painted a picture for my friend in a color I thought she would like." at bounding box center [289, 75] width 417 height 27
drag, startPoint x: 112, startPoint y: 69, endPoint x: 0, endPoint y: 84, distance: 113.0
click at [0, 84] on div "1 2 3 4 5 6 Return to story 6 . Which of the following is most similar to Lily’…" at bounding box center [283, 125] width 566 height 260
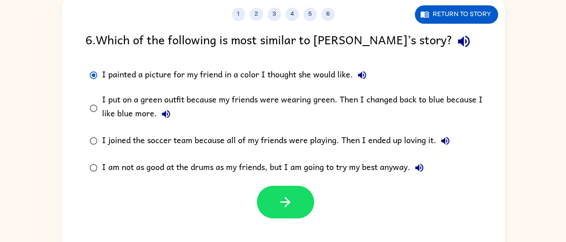
click at [90, 86] on label "I painted a picture for my friend in a color I thought she would like." at bounding box center [289, 75] width 417 height 27
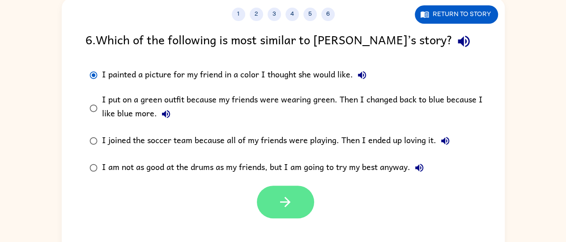
click at [293, 202] on icon "button" at bounding box center [286, 202] width 16 height 16
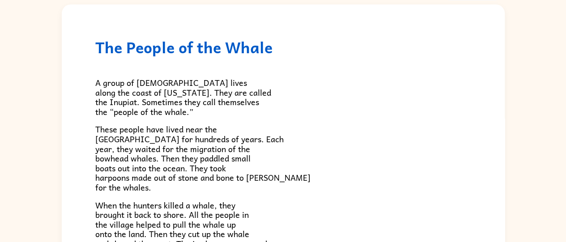
scroll to position [54, 0]
click at [320, 87] on p "A group of [DEMOGRAPHIC_DATA] lives along the coast of [US_STATE]. They are cal…" at bounding box center [283, 97] width 376 height 39
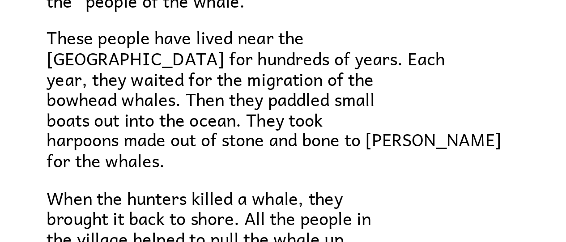
scroll to position [46, 0]
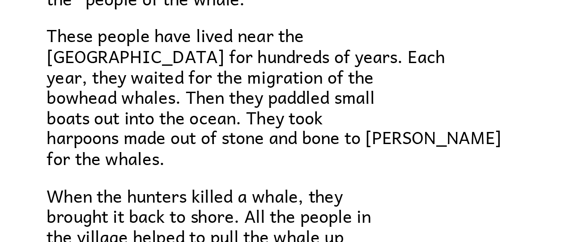
click at [107, 171] on span "When the hunters killed a whale, they brought it back to shore. All the people …" at bounding box center [181, 183] width 172 height 61
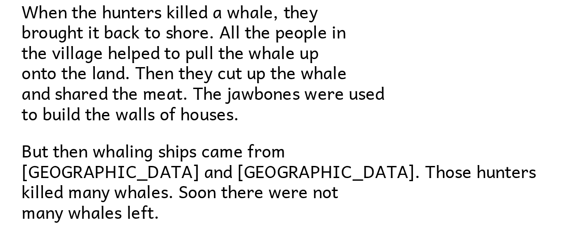
scroll to position [133, 0]
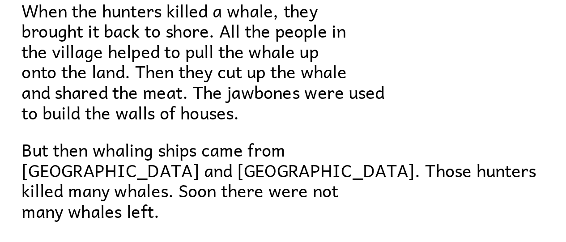
click at [108, 176] on div "A group of Native Americans lives along the coast of Alaska. They are called th…" at bounding box center [283, 132] width 376 height 418
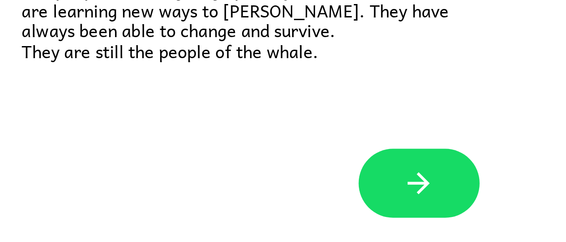
scroll to position [73, 0]
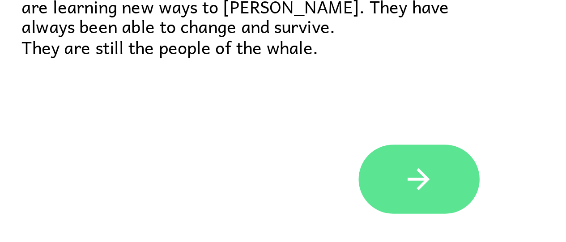
click at [293, 216] on button "button" at bounding box center [283, 212] width 57 height 33
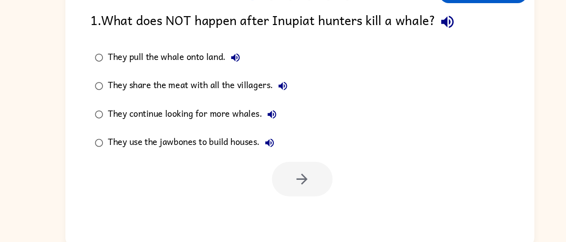
scroll to position [72, 0]
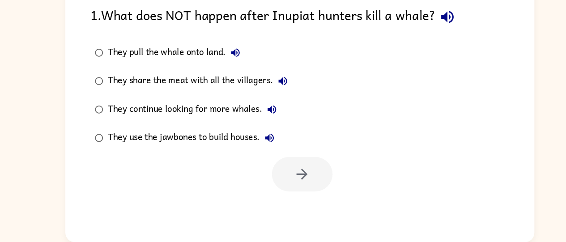
click at [523, 143] on div "1 2 3 4 5 6 Return to story 1 . What does NOT happen after Inupiat hunters kill…" at bounding box center [283, 113] width 566 height 260
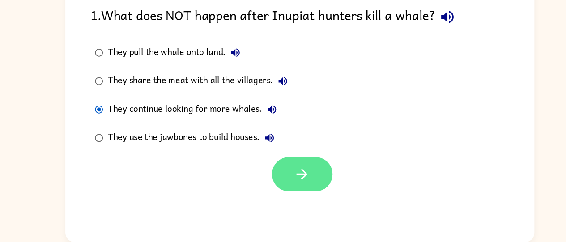
click at [288, 183] on icon "button" at bounding box center [286, 178] width 16 height 16
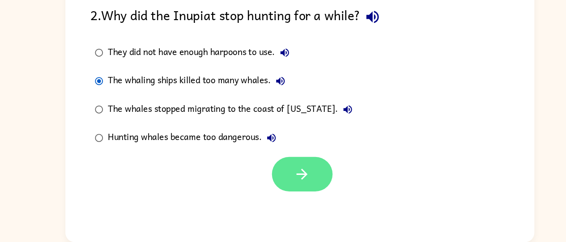
click at [302, 189] on button "button" at bounding box center [285, 178] width 57 height 33
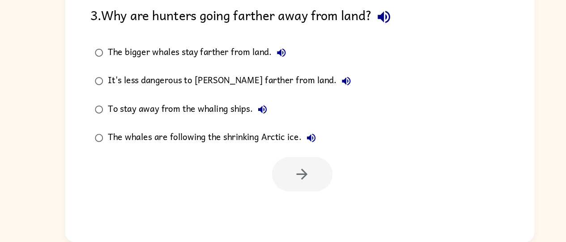
scroll to position [73, 0]
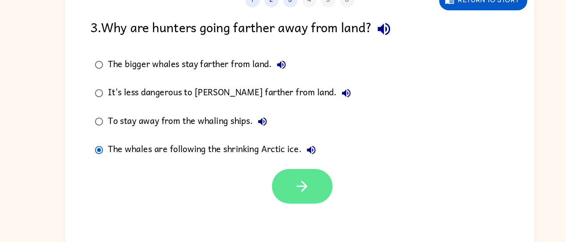
click at [292, 174] on icon "button" at bounding box center [286, 178] width 16 height 16
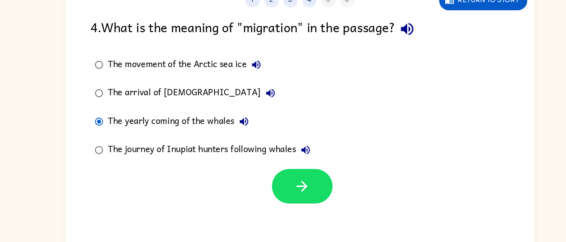
click at [441, 16] on div "1 2 3 4 5 6 Return to story 4 . What is the meaning of "migration" in the passa…" at bounding box center [283, 115] width 443 height 256
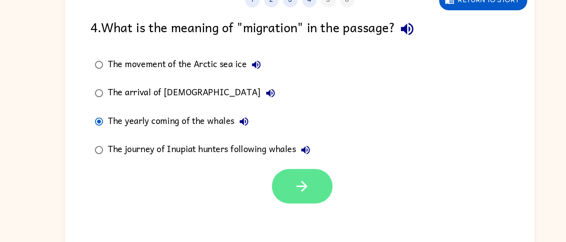
click at [283, 184] on icon "button" at bounding box center [286, 178] width 16 height 16
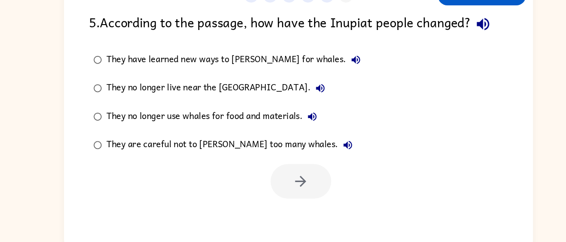
scroll to position [72, 0]
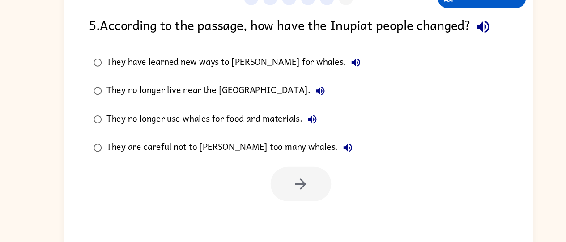
click at [9, 40] on div "1 2 3 4 5 6 Return to story 5 . According to the passage, how have the Inupiat …" at bounding box center [283, 113] width 566 height 260
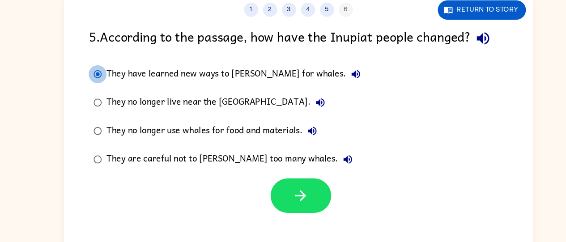
scroll to position [55, 0]
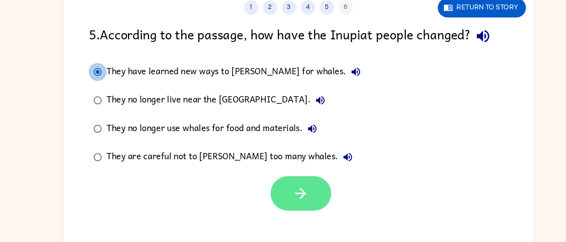
click at [304, 193] on button "button" at bounding box center [285, 196] width 57 height 33
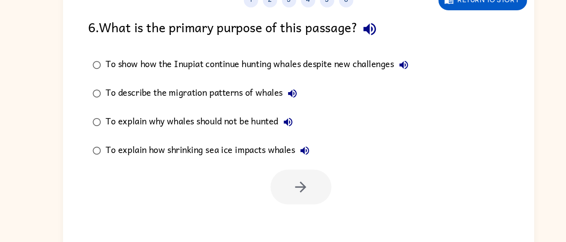
scroll to position [72, 0]
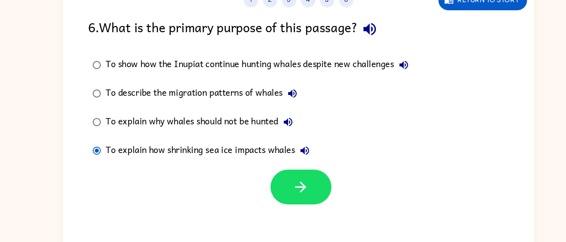
click at [532, 36] on div "1 2 3 4 5 6 Return to story 6 . What is the primary purpose of this passage? To…" at bounding box center [283, 113] width 566 height 260
click at [527, 33] on div "1 2 3 4 5 6 Return to story 6 . What is the primary purpose of this passage? To…" at bounding box center [283, 113] width 566 height 260
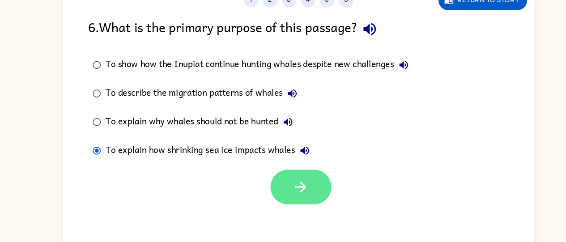
click at [305, 179] on button "button" at bounding box center [285, 179] width 57 height 33
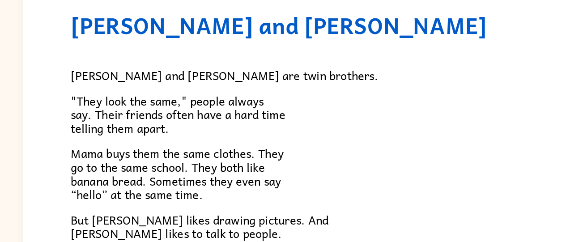
scroll to position [73, 0]
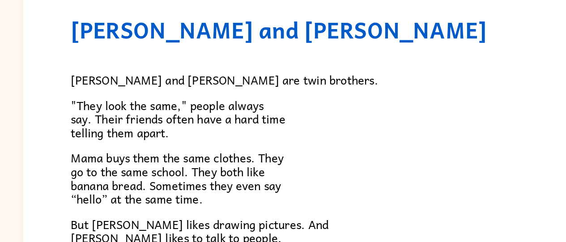
click at [405, 142] on p "Mama buys them the same clothes. They go to the same school. They both like ban…" at bounding box center [283, 134] width 376 height 39
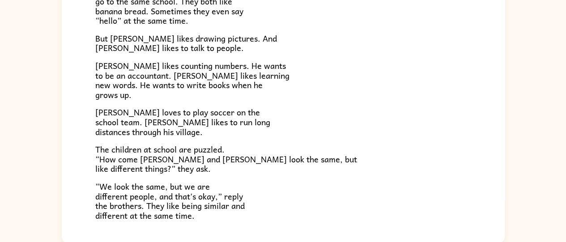
scroll to position [129, 0]
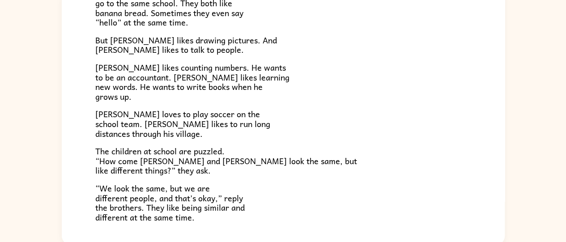
click at [283, 108] on div "Zane and Zeke are twin brothers. "They look the same," people always say. Their…" at bounding box center [283, 67] width 376 height 310
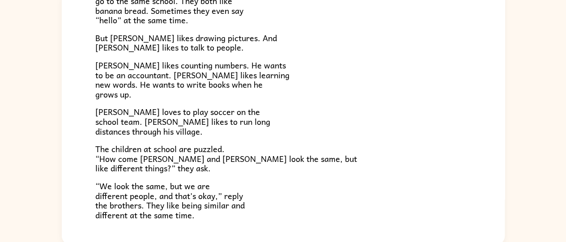
scroll to position [193, 0]
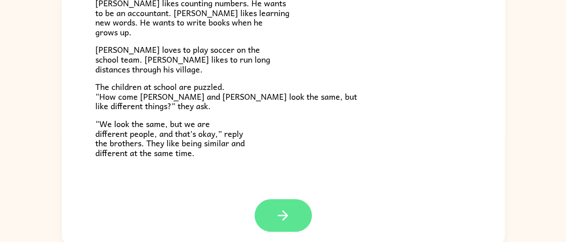
click at [268, 214] on button "button" at bounding box center [283, 215] width 57 height 33
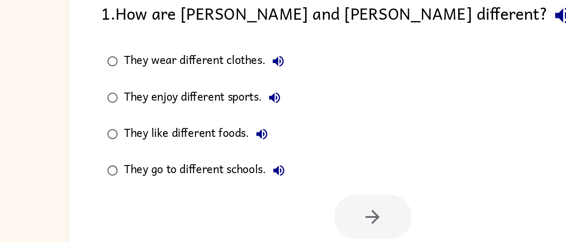
scroll to position [69, 0]
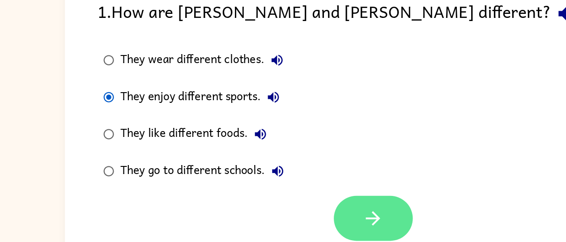
click at [292, 186] on icon "button" at bounding box center [286, 181] width 16 height 16
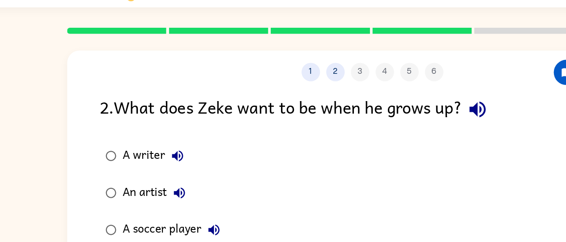
click at [19, 97] on div "1 2 3 4 5 6 Return to story 2 . What does Zeke want to be when he grows up? A w…" at bounding box center [283, 163] width 566 height 260
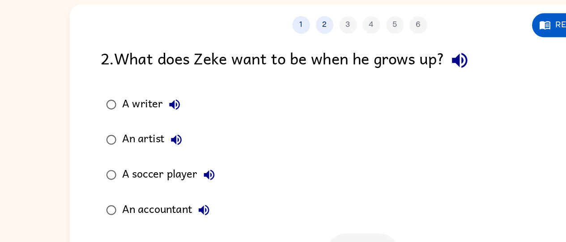
scroll to position [14, 0]
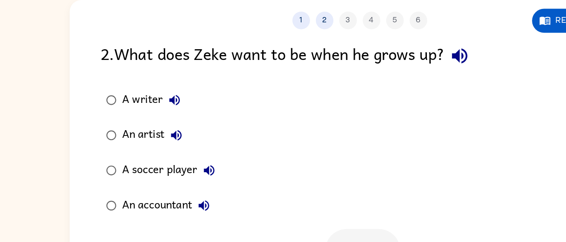
click at [331, 59] on div "1 2 3 4 5 6" at bounding box center [283, 60] width 443 height 13
click at [12, 160] on div "1 2 3 4 5 6 Return to story 2 . What does Zeke want to be when he grows up? A w…" at bounding box center [283, 171] width 566 height 260
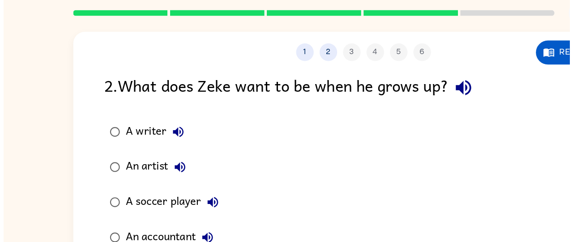
scroll to position [33, 0]
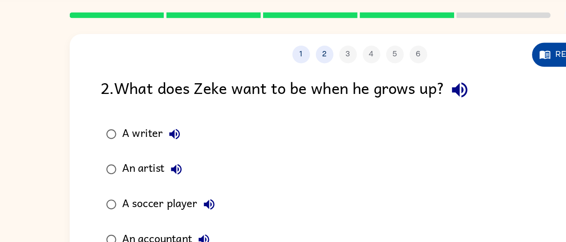
click at [424, 46] on icon "button" at bounding box center [424, 41] width 9 height 9
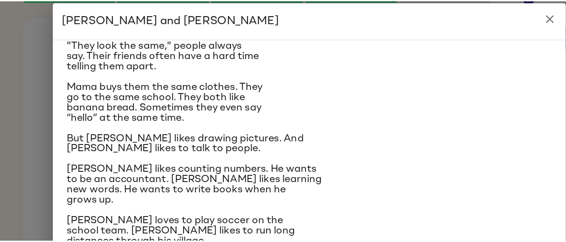
scroll to position [43, 0]
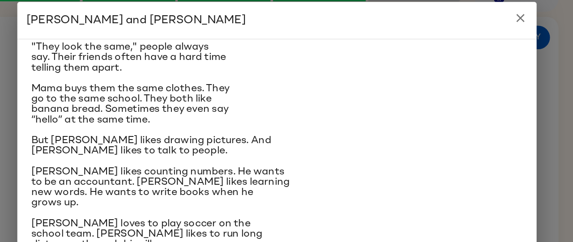
click at [474, 24] on icon "close" at bounding box center [475, 26] width 11 height 11
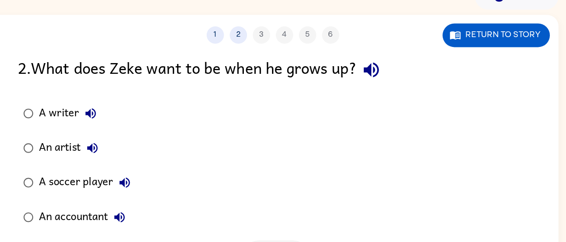
scroll to position [33, 0]
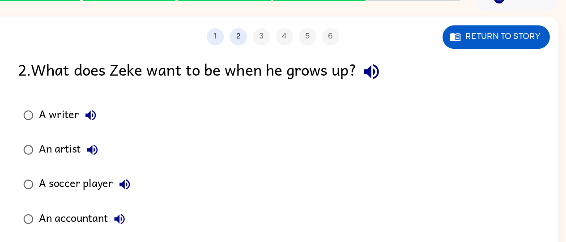
click at [493, 115] on div "A writer An artist A soccer player An accountant" at bounding box center [296, 142] width 420 height 107
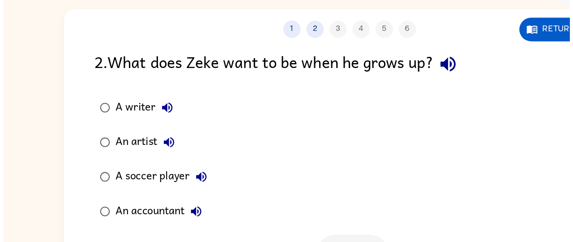
scroll to position [33, 0]
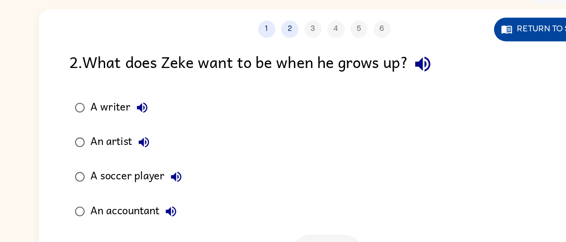
click at [438, 45] on button "Return to story" at bounding box center [456, 42] width 83 height 18
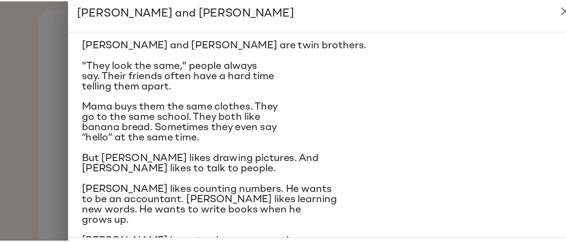
scroll to position [23, 0]
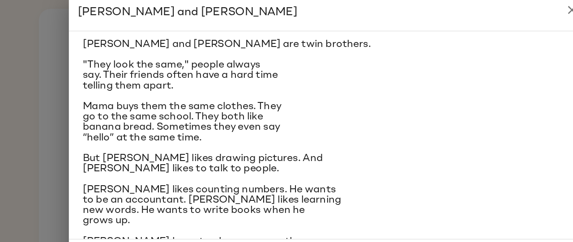
click at [476, 26] on icon "close" at bounding box center [475, 27] width 6 height 6
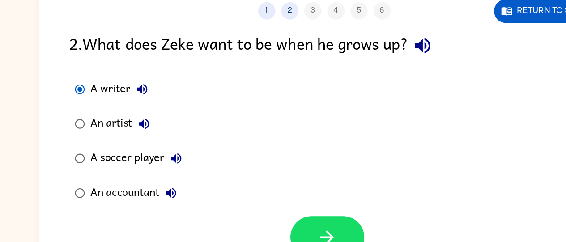
scroll to position [43, 0]
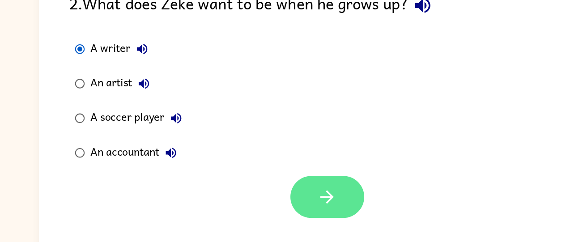
click at [309, 214] on button "button" at bounding box center [285, 207] width 57 height 33
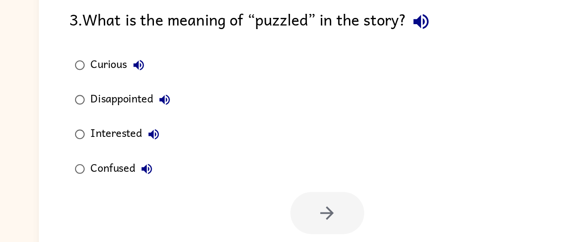
scroll to position [43, 0]
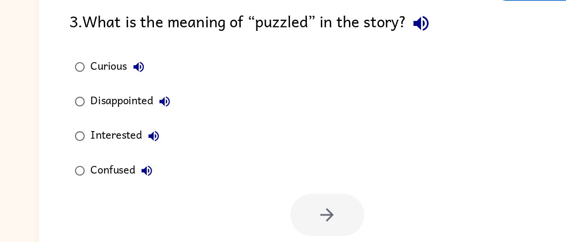
click at [408, 135] on div "Curious Disappointed Interested Confused" at bounding box center [296, 132] width 420 height 107
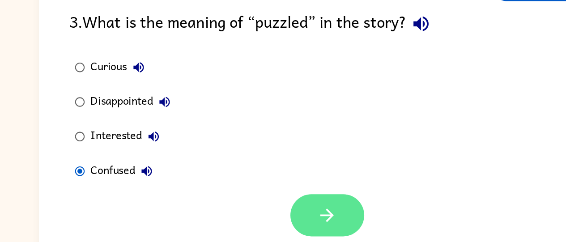
click at [308, 206] on button "button" at bounding box center [285, 207] width 57 height 33
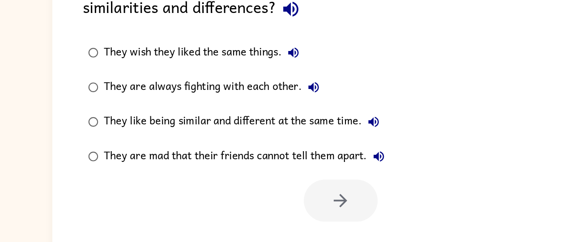
scroll to position [64, 0]
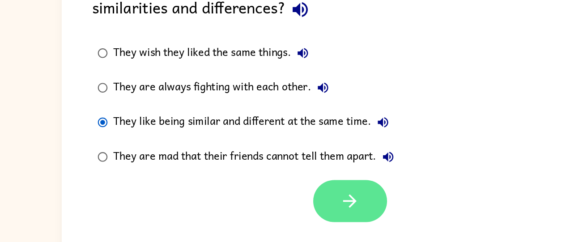
click at [300, 197] on button "button" at bounding box center [285, 205] width 57 height 33
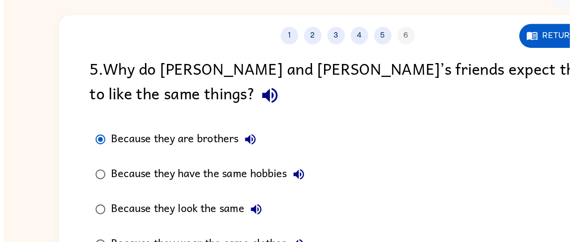
scroll to position [44, 0]
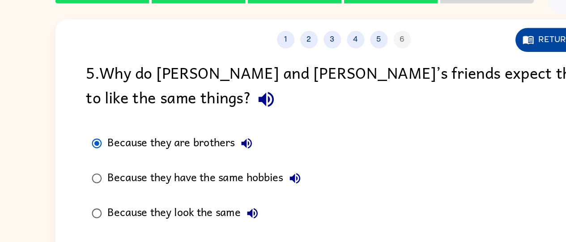
click at [436, 31] on button "Return to story" at bounding box center [456, 30] width 83 height 18
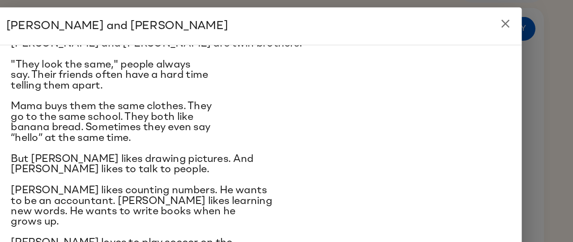
click at [479, 33] on button "close" at bounding box center [476, 27] width 18 height 18
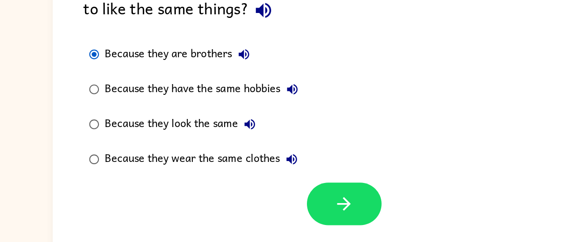
scroll to position [73, 0]
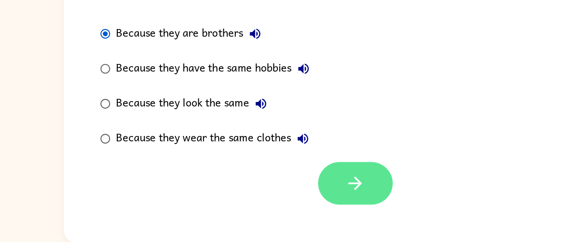
click at [287, 200] on icon "button" at bounding box center [286, 197] width 16 height 16
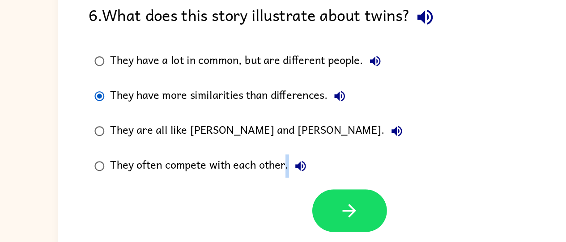
scroll to position [33, 0]
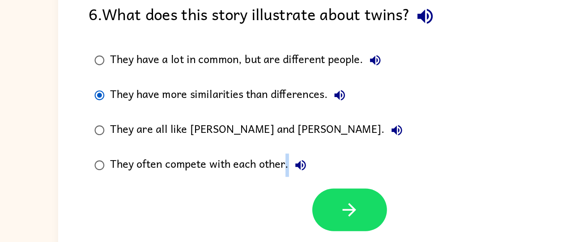
click at [382, 181] on div "They have a lot in common, but are different people. They have more similaritie…" at bounding box center [296, 142] width 420 height 107
click at [236, 218] on div at bounding box center [283, 215] width 443 height 37
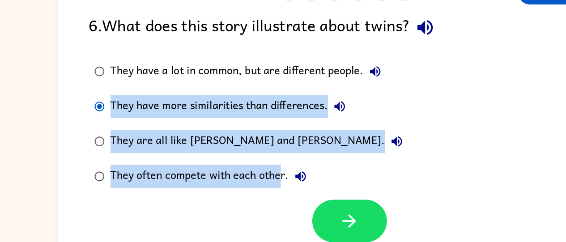
drag, startPoint x: 232, startPoint y: 181, endPoint x: 104, endPoint y: 135, distance: 136.1
click at [104, 135] on div "They have a lot in common, but are different people. They have more similaritie…" at bounding box center [214, 142] width 257 height 107
click at [102, 125] on div "They have a lot in common, but are different people. They have more similaritie…" at bounding box center [214, 142] width 257 height 107
click at [137, 124] on div "They have more similarities than differences." at bounding box center [194, 129] width 185 height 18
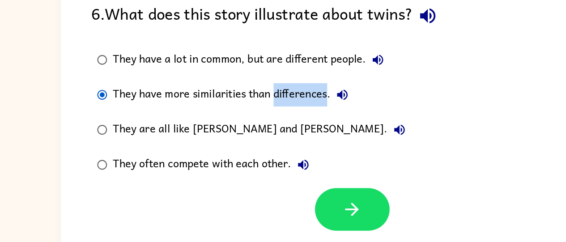
scroll to position [34, 0]
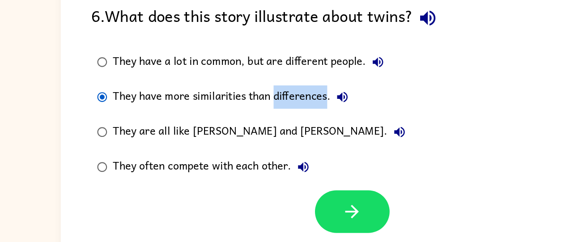
click at [330, 115] on div "They have a lot in common, but are different people. They have more similaritie…" at bounding box center [296, 141] width 420 height 107
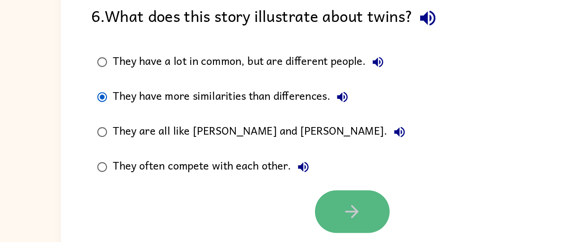
click at [276, 218] on button "button" at bounding box center [285, 216] width 57 height 33
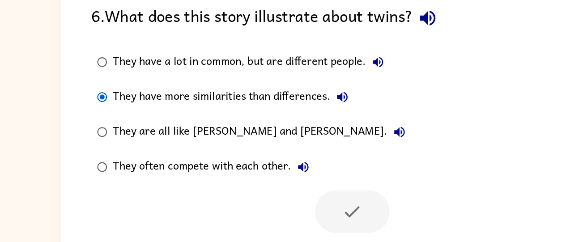
drag, startPoint x: 258, startPoint y: 182, endPoint x: 202, endPoint y: 246, distance: 85.3
click at [202, 242] on html "Michael Anthony ( Logout ) Pause Pause 1 2 3 4 5 6 Return to story 6 . What doe…" at bounding box center [283, 123] width 566 height 315
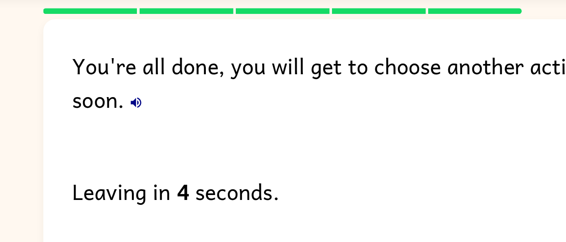
scroll to position [18, 0]
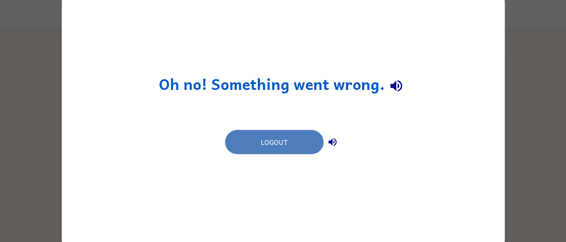
drag, startPoint x: 270, startPoint y: 137, endPoint x: 276, endPoint y: 132, distance: 7.9
click at [256, 143] on button "Logout" at bounding box center [274, 142] width 99 height 24
